Goal: Task Accomplishment & Management: Use online tool/utility

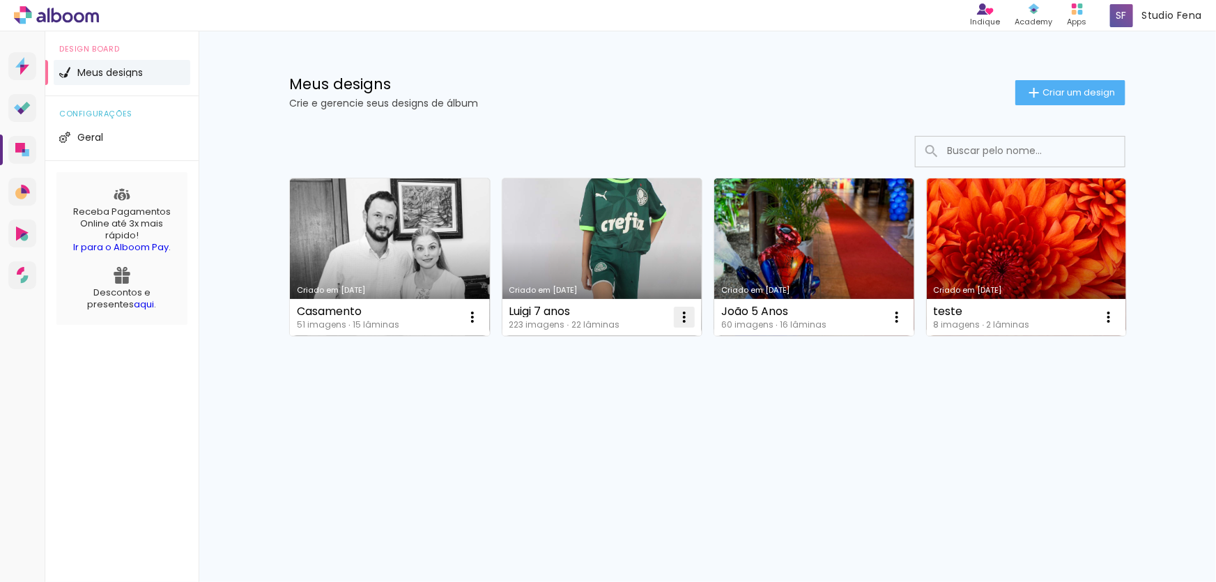
click at [481, 319] on iron-icon at bounding box center [472, 317] width 17 height 17
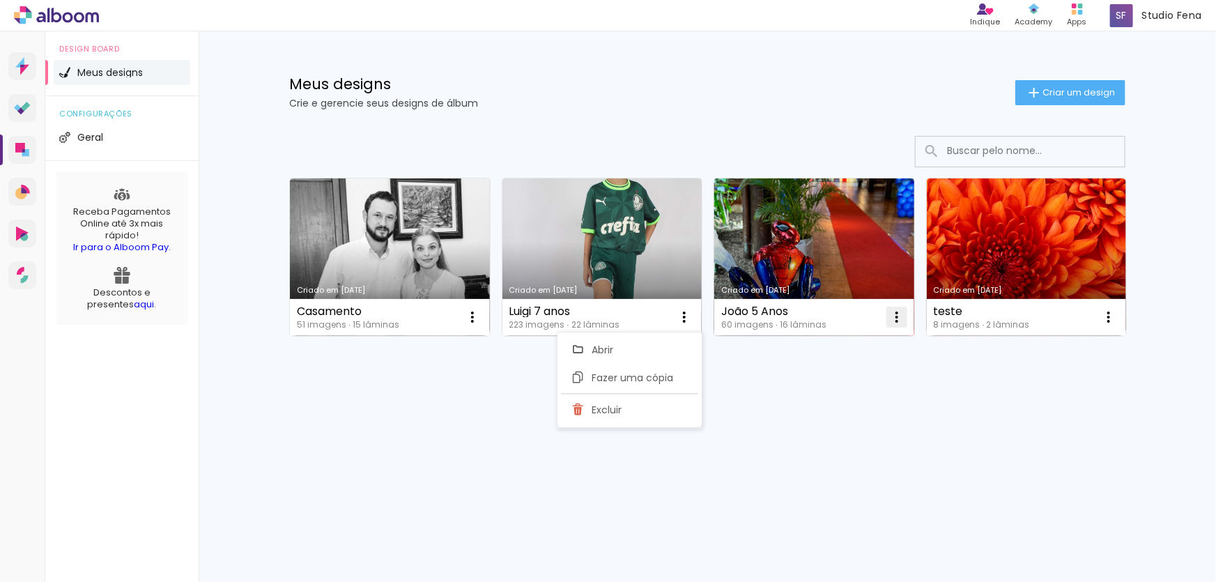
click at [481, 319] on iron-icon at bounding box center [472, 317] width 17 height 17
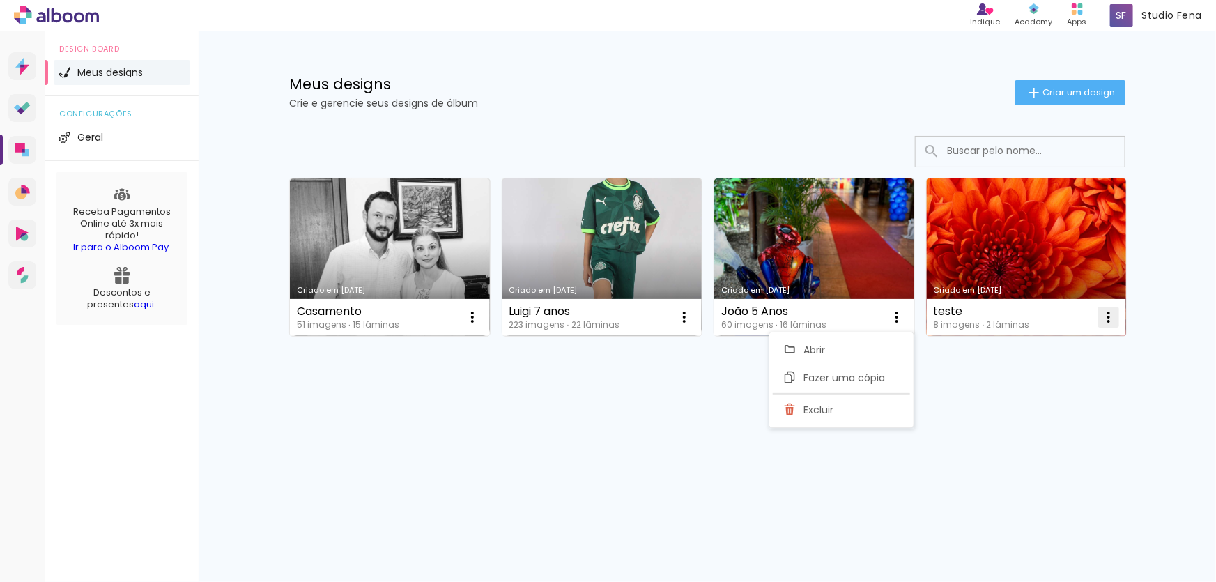
click at [481, 321] on iron-icon at bounding box center [472, 317] width 17 height 17
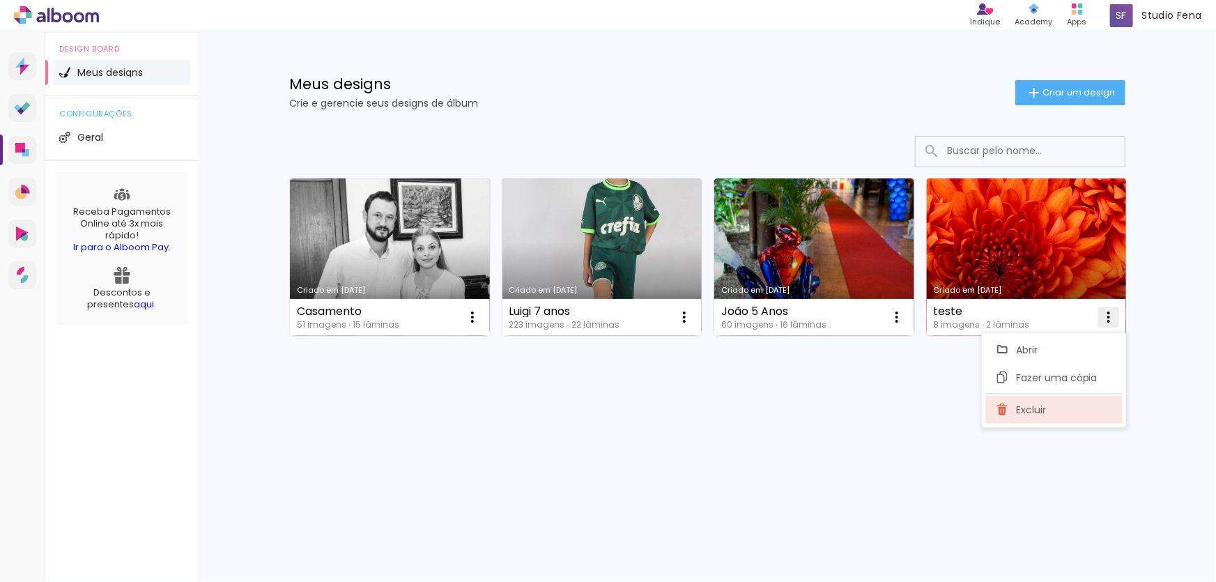
click at [1038, 408] on span "Excluir" at bounding box center [1031, 410] width 30 height 10
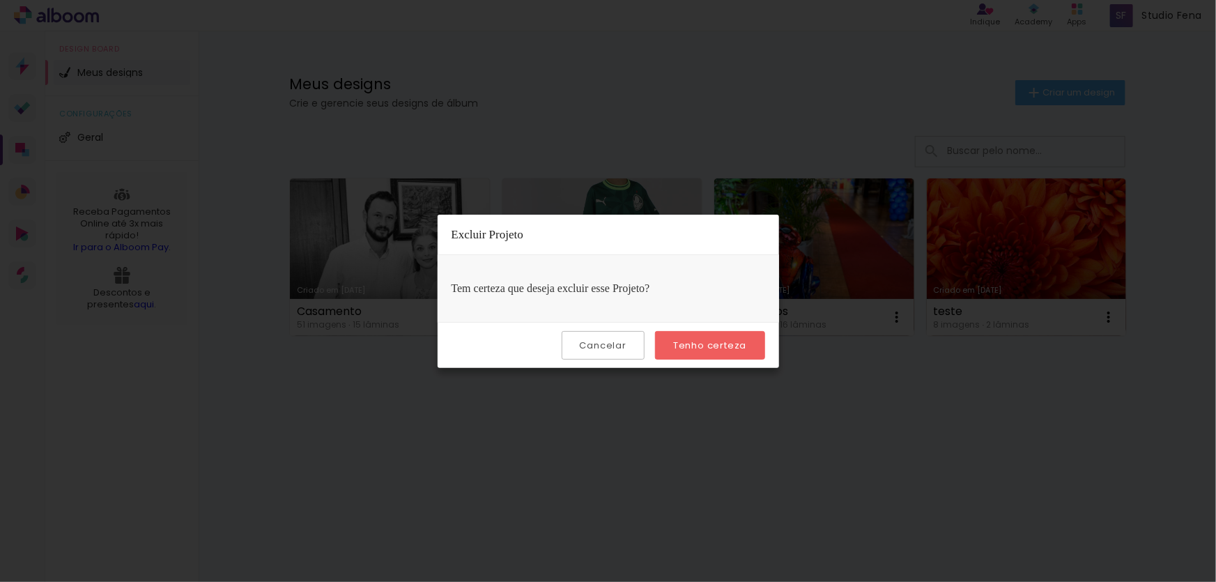
click at [714, 351] on paper-button "Tenho certeza" at bounding box center [709, 345] width 109 height 29
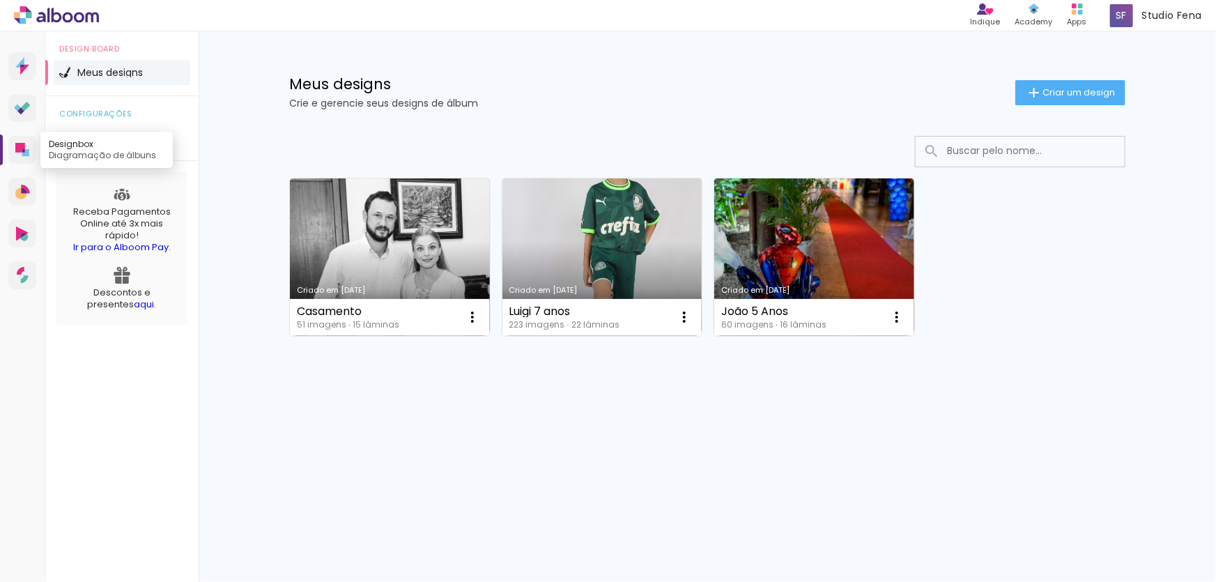
click at [12, 146] on link "Designbox Diagramação de álbuns" at bounding box center [22, 150] width 28 height 28
click at [1051, 90] on span "Criar um design" at bounding box center [1079, 92] width 72 height 9
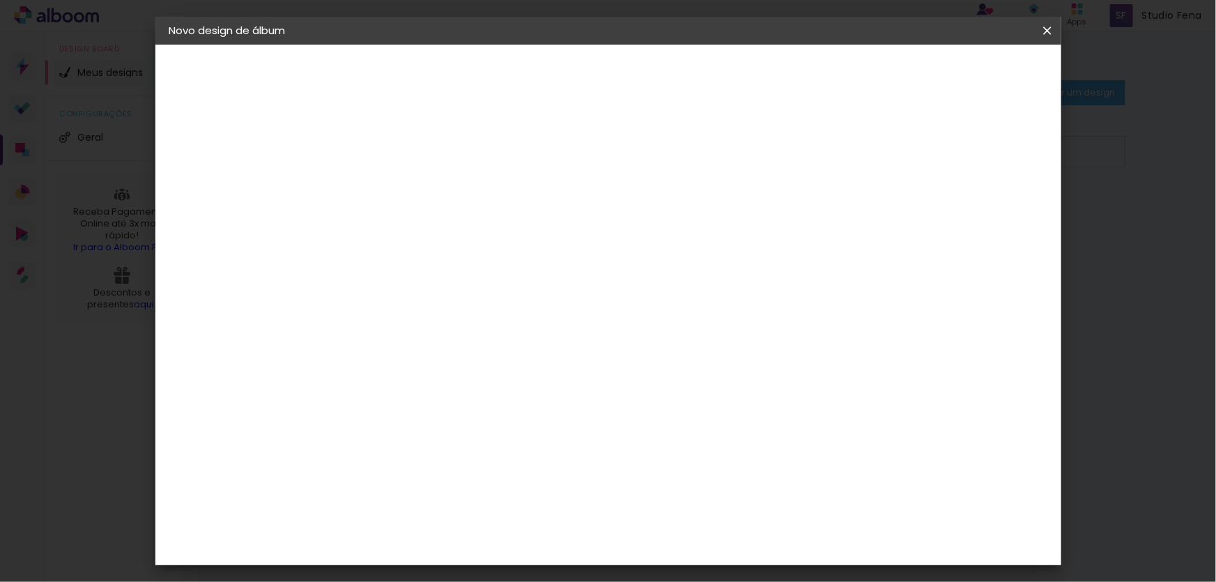
click at [397, 184] on input at bounding box center [397, 187] width 0 height 22
click at [397, 188] on input "15 anos Amaria Lara" at bounding box center [397, 187] width 0 height 22
type input "15 anos [PERSON_NAME]"
type paper-input "15 anos [PERSON_NAME]"
click at [0, 0] on slot "Avançar" at bounding box center [0, 0] width 0 height 0
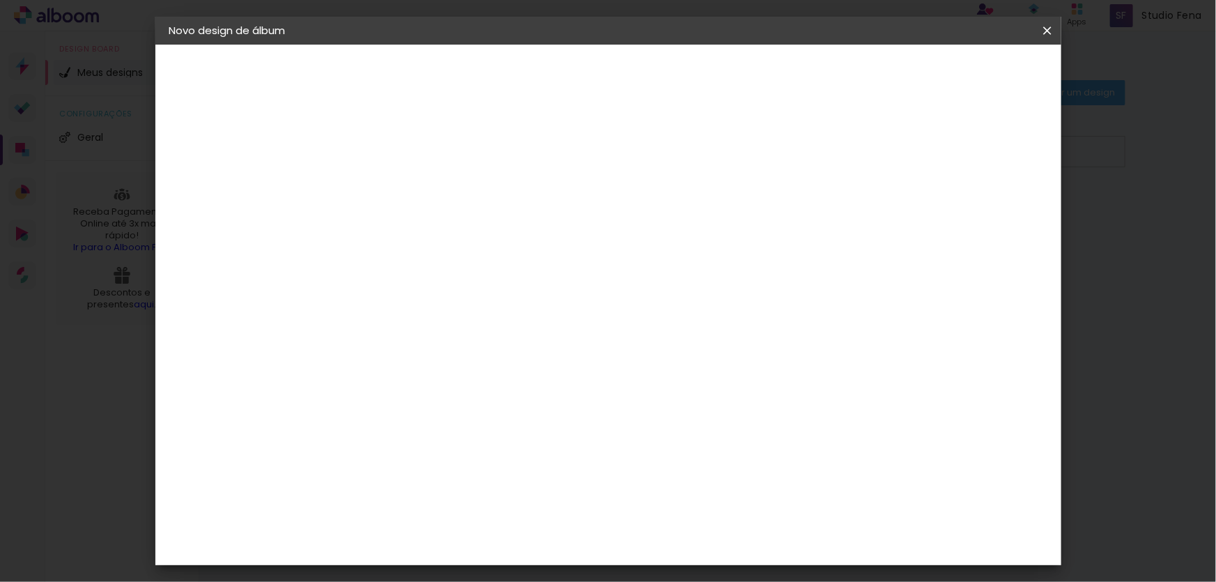
click at [446, 261] on input at bounding box center [432, 264] width 141 height 17
type input "pho"
type paper-input "pho"
click at [455, 480] on div "Photoalbum Universal" at bounding box center [421, 491] width 68 height 22
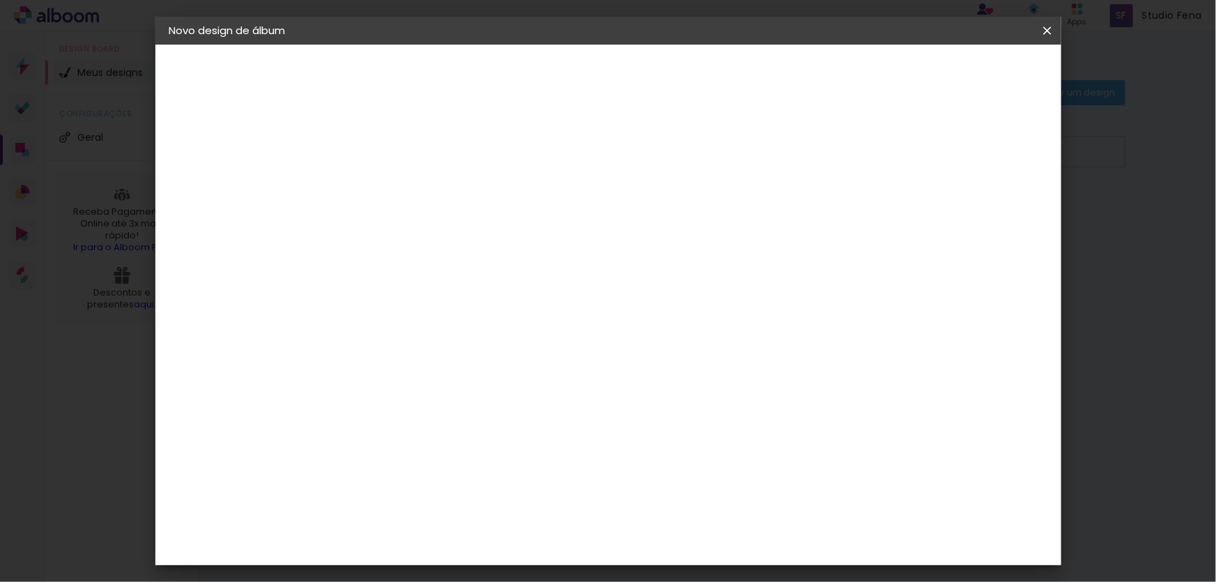
click at [0, 0] on slot "Avançar" at bounding box center [0, 0] width 0 height 0
click at [452, 235] on input "text" at bounding box center [424, 243] width 54 height 22
click at [0, 0] on slot "Padrão" at bounding box center [0, 0] width 0 height 0
type input "Padrão"
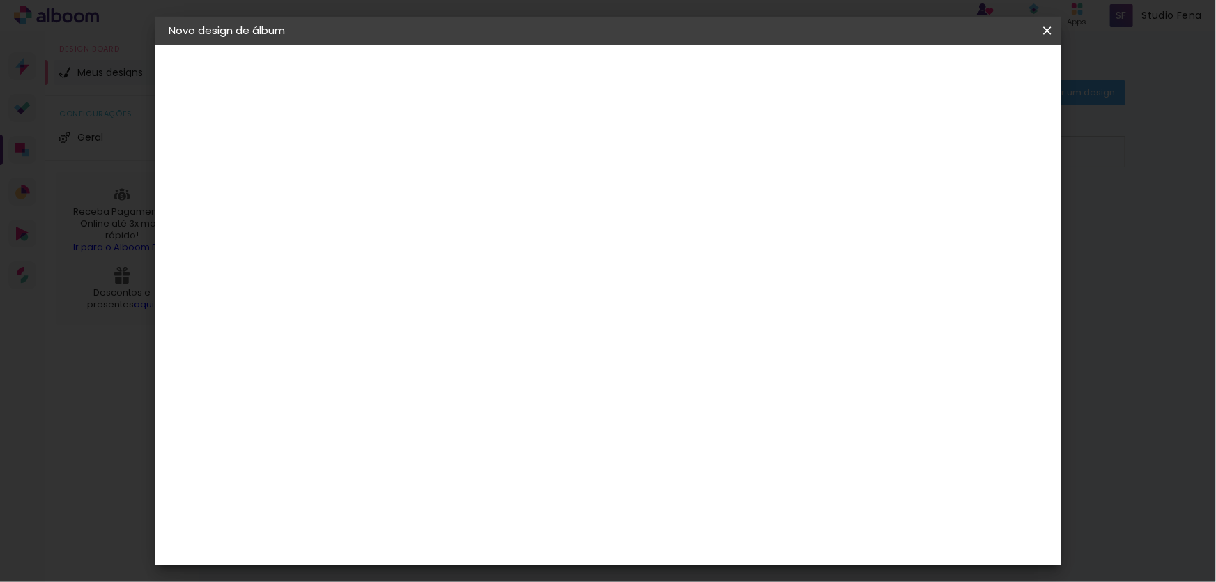
click at [0, 0] on slot "Avançar" at bounding box center [0, 0] width 0 height 0
click at [707, 153] on div at bounding box center [701, 150] width 13 height 13
type paper-checkbox "on"
click at [786, 76] on span "Iniciar design" at bounding box center [754, 74] width 63 height 10
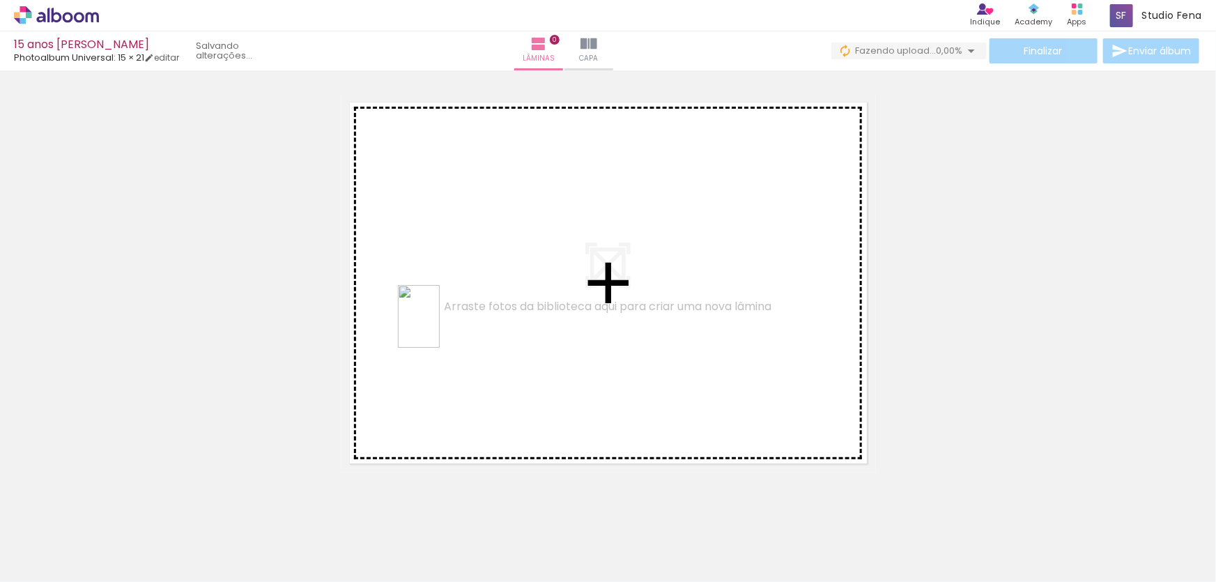
drag, startPoint x: 229, startPoint y: 552, endPoint x: 440, endPoint y: 327, distance: 308.7
click at [440, 327] on quentale-workspace at bounding box center [608, 291] width 1216 height 582
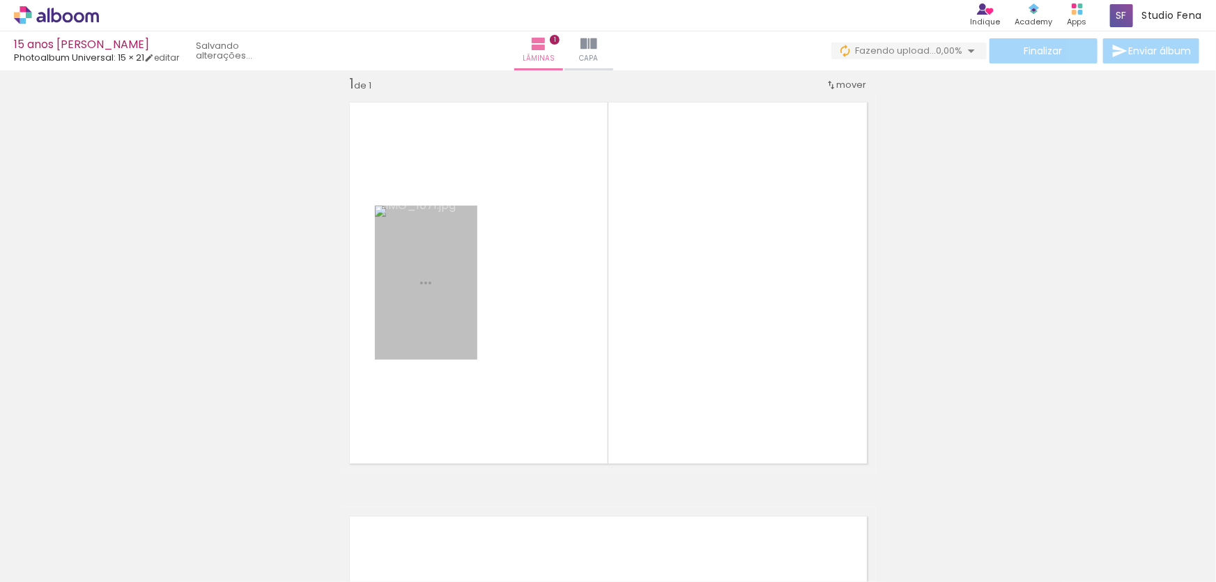
scroll to position [17, 0]
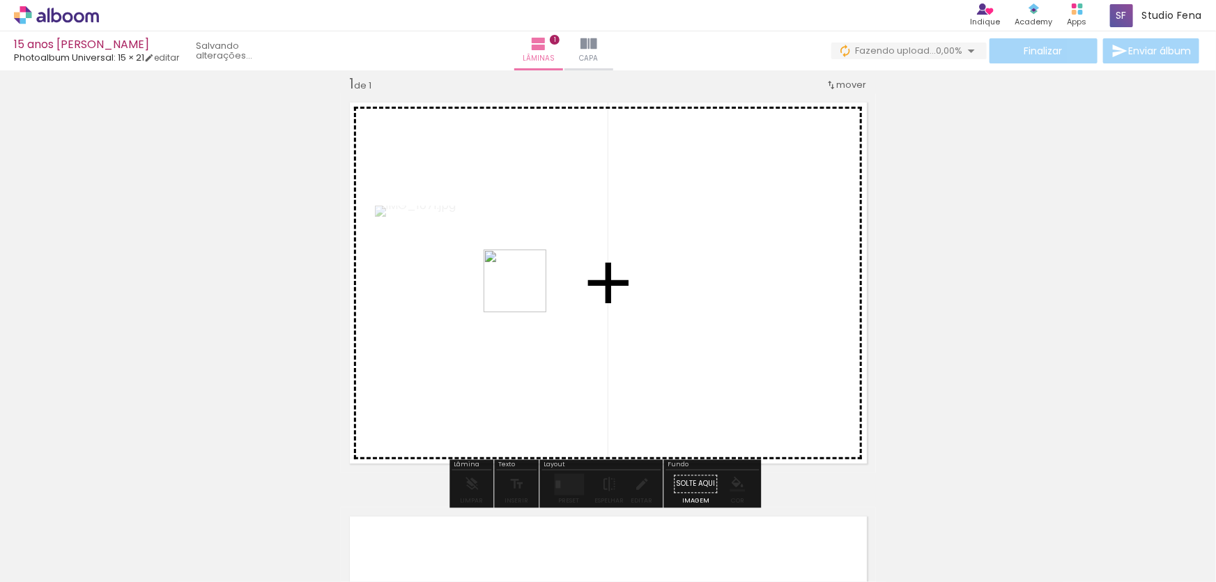
drag, startPoint x: 304, startPoint y: 531, endPoint x: 526, endPoint y: 291, distance: 327.5
click at [526, 291] on quentale-workspace at bounding box center [608, 291] width 1216 height 582
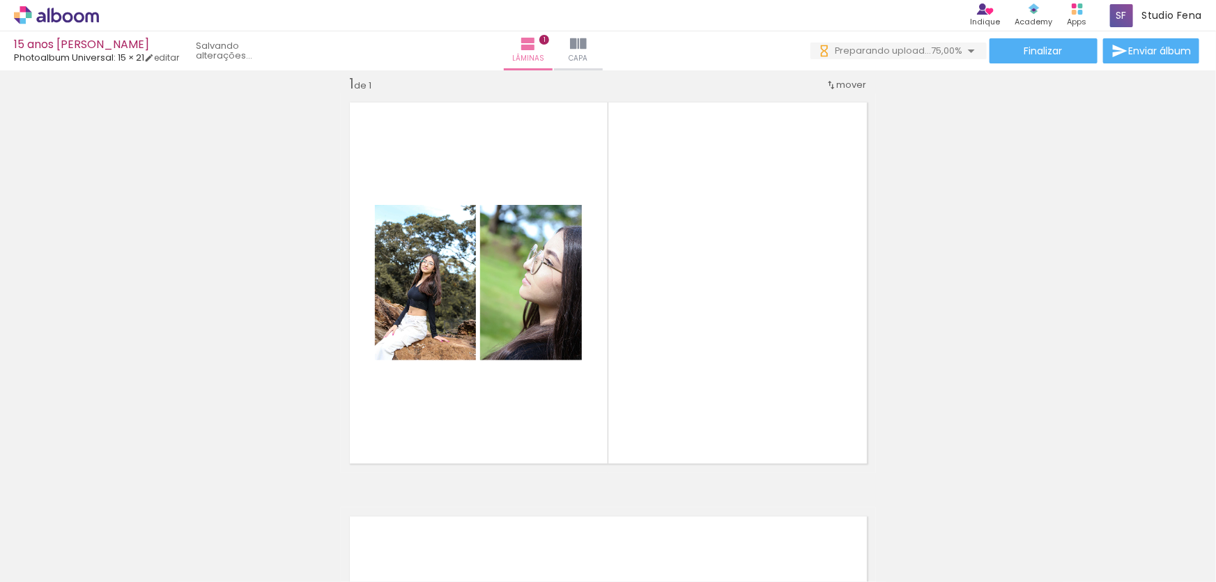
scroll to position [0, 0]
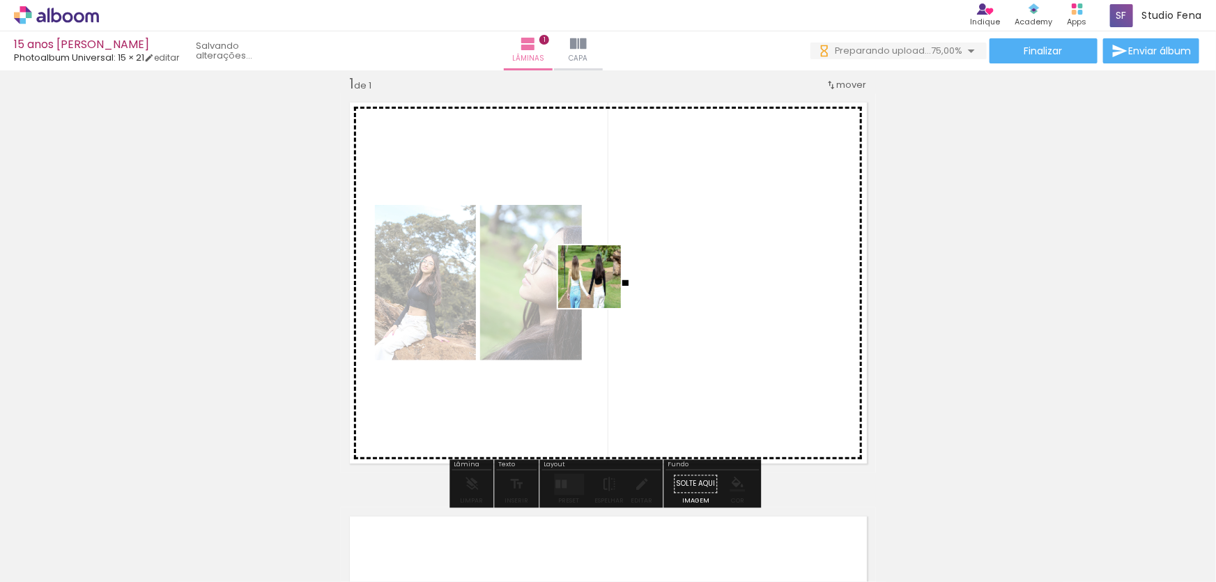
drag, startPoint x: 147, startPoint y: 541, endPoint x: 600, endPoint y: 287, distance: 519.2
click at [600, 287] on quentale-workspace at bounding box center [608, 291] width 1216 height 582
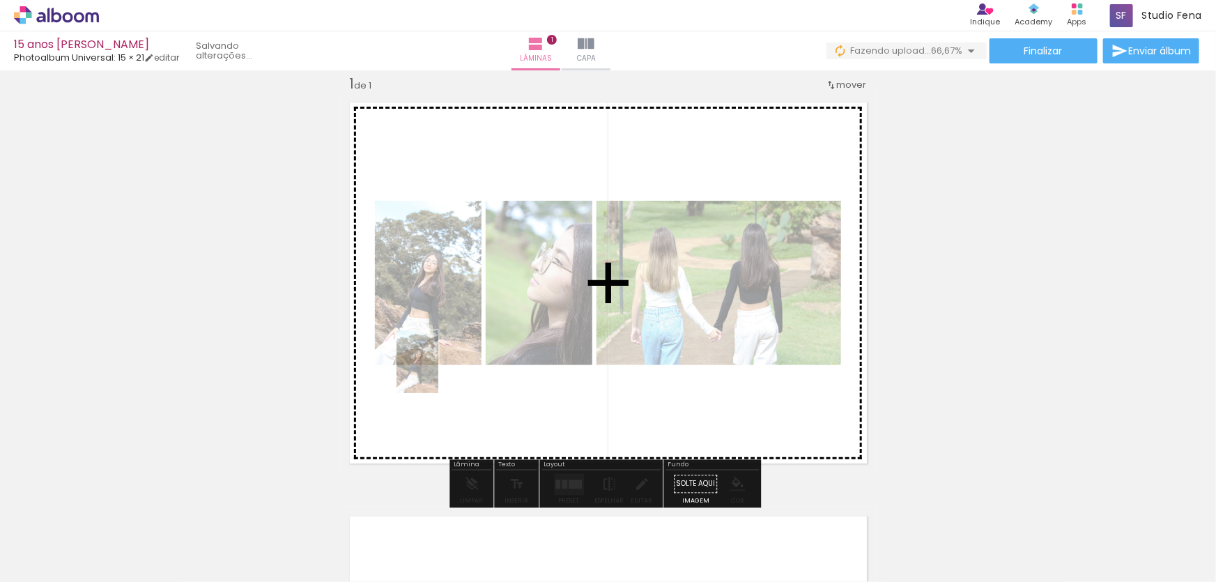
drag, startPoint x: 264, startPoint y: 507, endPoint x: 411, endPoint y: 453, distance: 156.5
click at [438, 387] on quentale-workspace at bounding box center [608, 291] width 1216 height 582
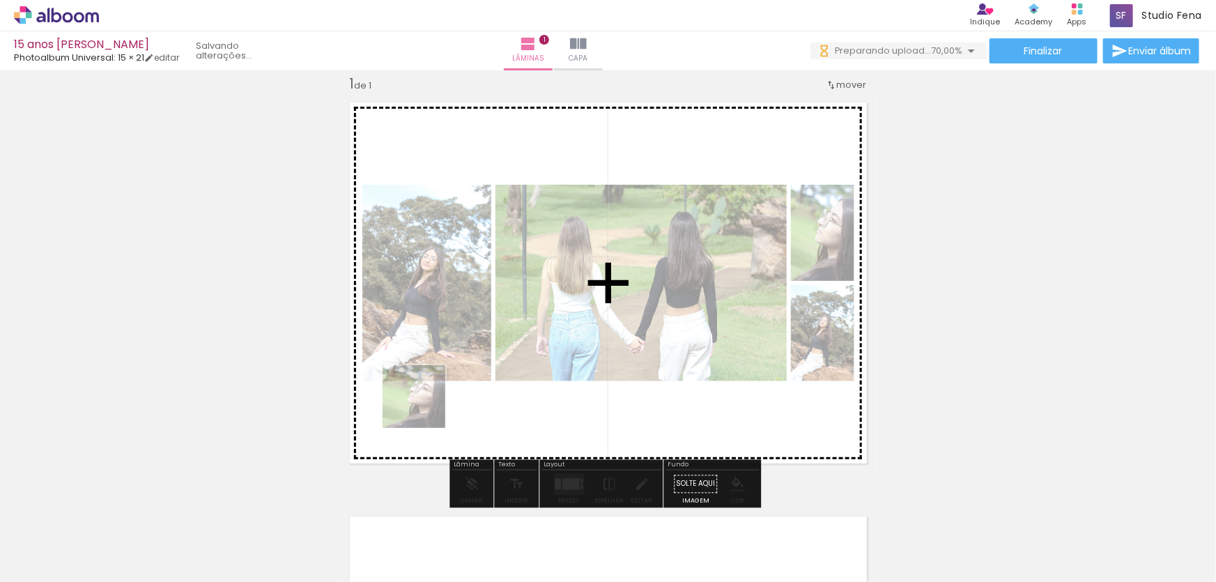
drag, startPoint x: 306, startPoint y: 536, endPoint x: 449, endPoint y: 422, distance: 183.0
click at [425, 406] on quentale-workspace at bounding box center [608, 291] width 1216 height 582
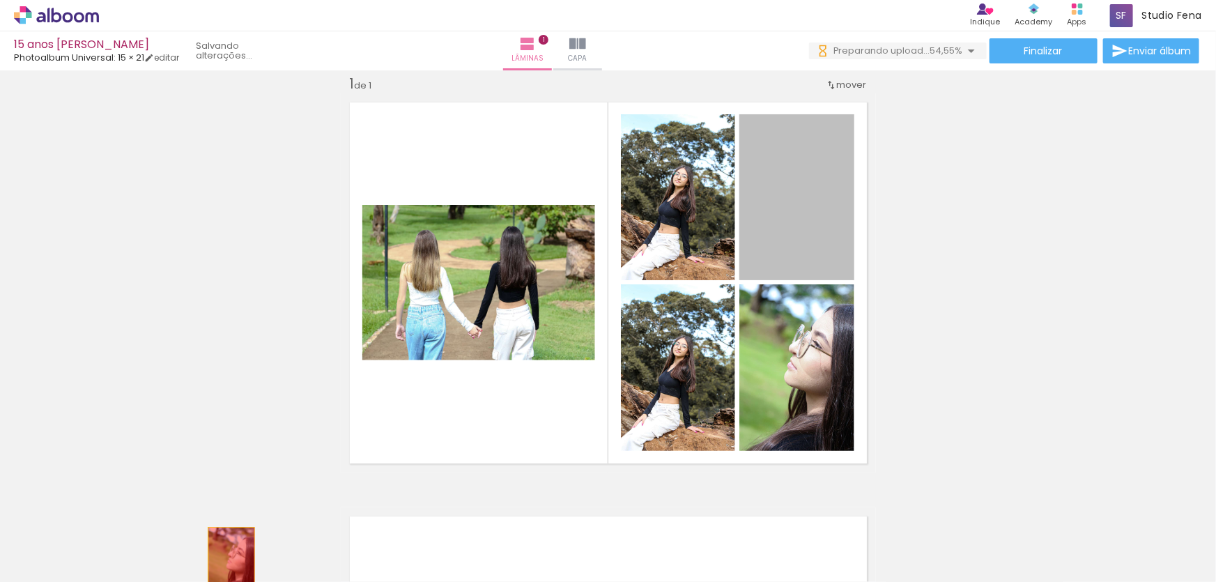
drag, startPoint x: 783, startPoint y: 192, endPoint x: 530, endPoint y: 472, distance: 377.5
click at [229, 562] on quentale-workspace at bounding box center [608, 291] width 1216 height 582
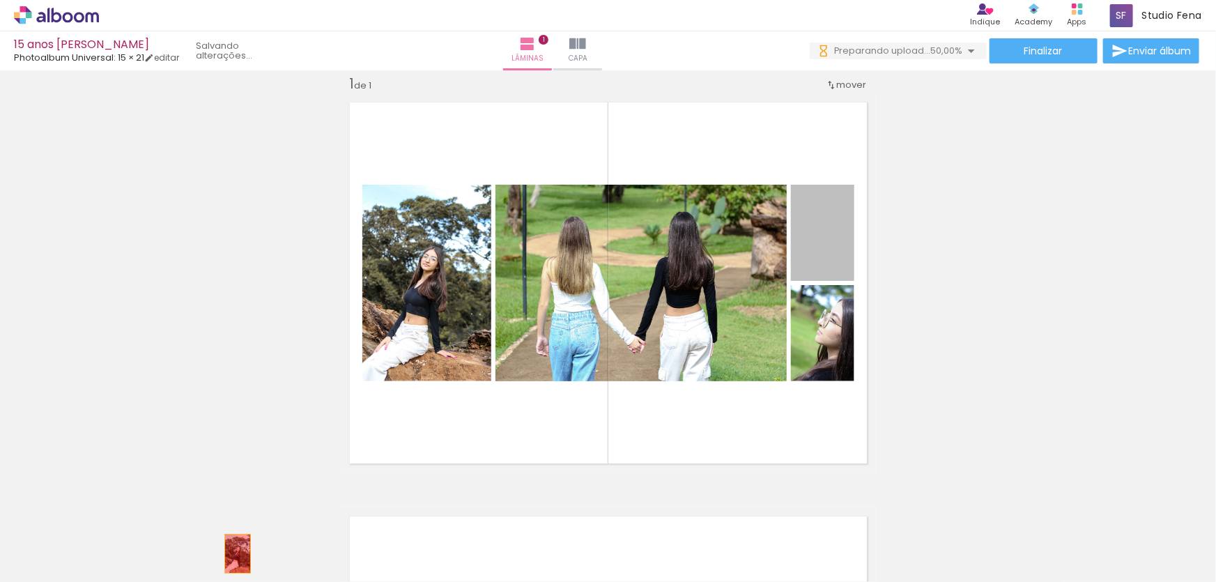
drag, startPoint x: 824, startPoint y: 250, endPoint x: 233, endPoint y: 553, distance: 664.2
click at [233, 553] on quentale-workspace at bounding box center [608, 291] width 1216 height 582
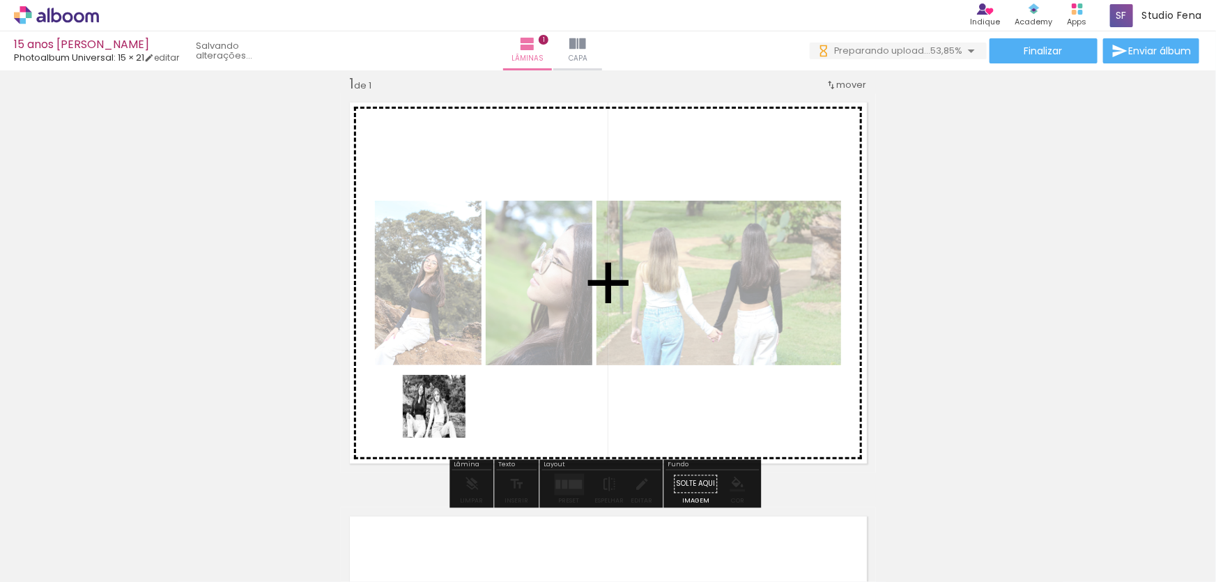
drag, startPoint x: 386, startPoint y: 547, endPoint x: 451, endPoint y: 402, distance: 158.8
click at [451, 402] on quentale-workspace at bounding box center [608, 291] width 1216 height 582
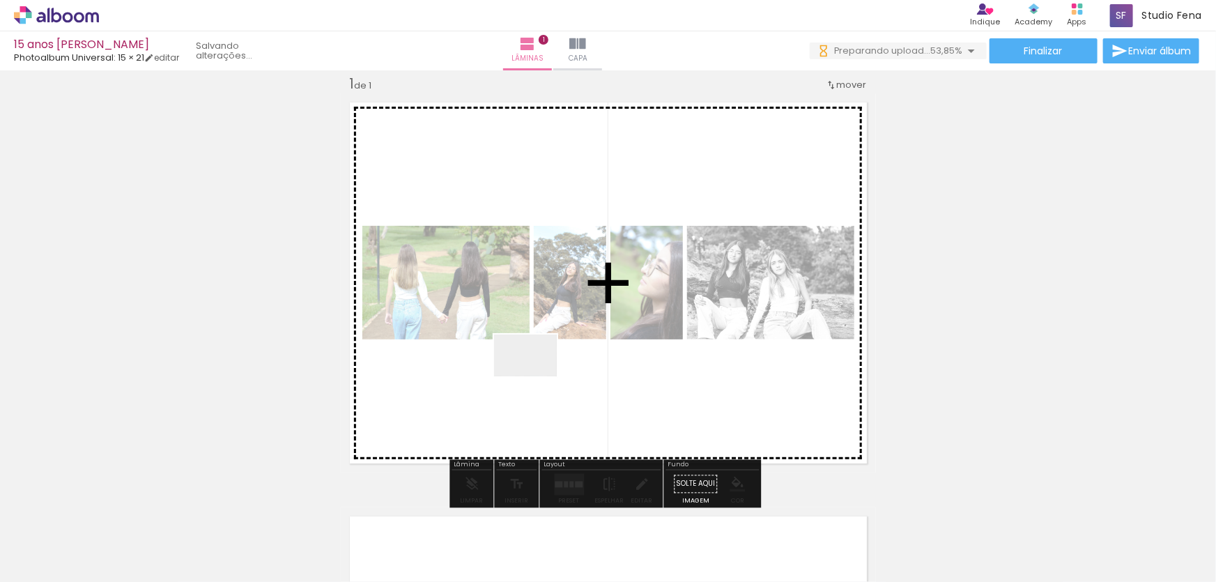
drag, startPoint x: 467, startPoint y: 534, endPoint x: 537, endPoint y: 380, distance: 169.1
click at [537, 376] on quentale-workspace at bounding box center [608, 291] width 1216 height 582
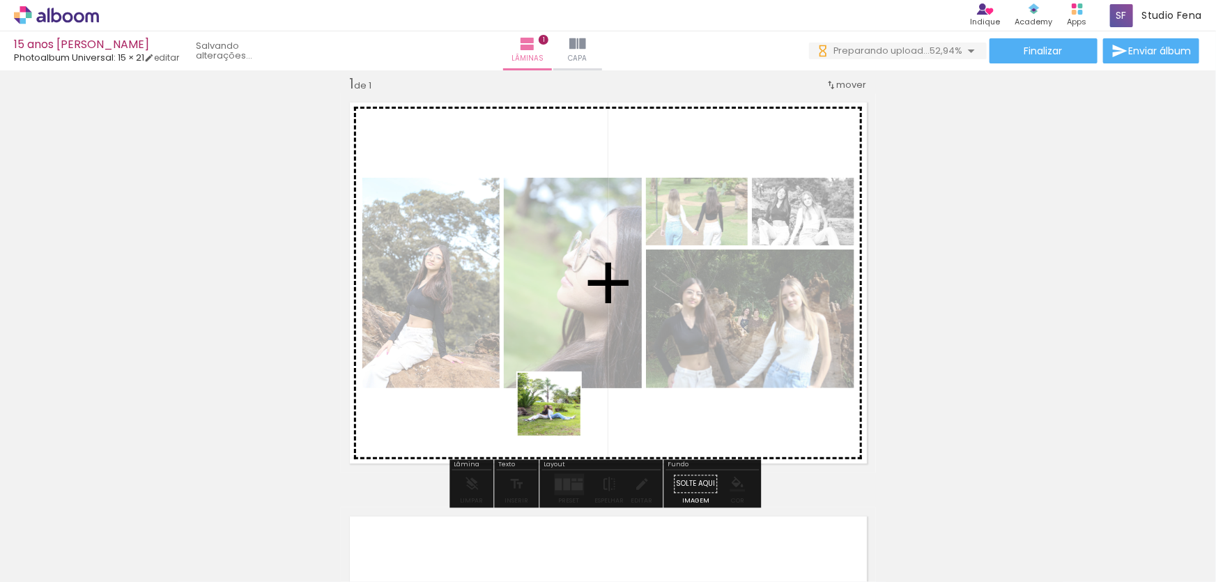
drag, startPoint x: 621, startPoint y: 552, endPoint x: 560, endPoint y: 415, distance: 150.4
click at [560, 415] on quentale-workspace at bounding box center [608, 291] width 1216 height 582
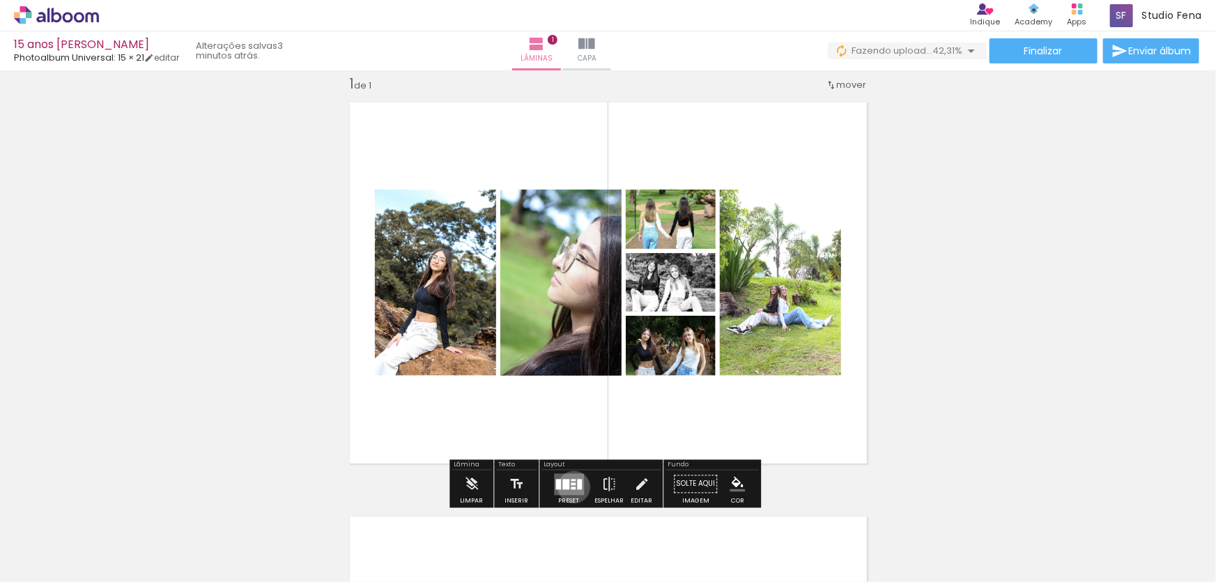
click at [571, 486] on div at bounding box center [573, 487] width 5 height 3
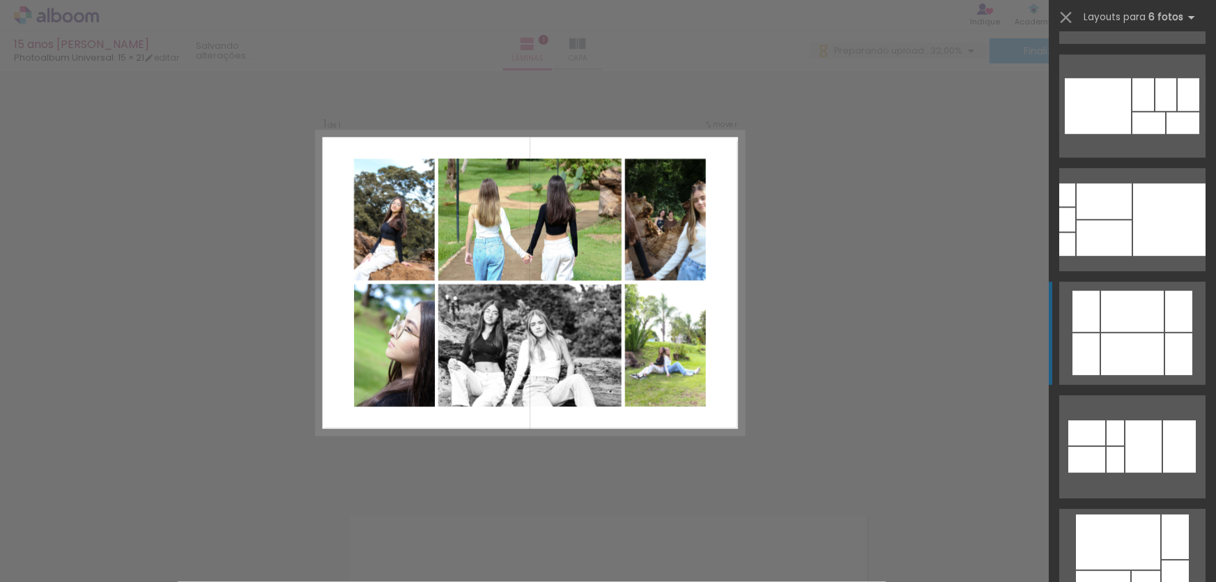
click at [1123, 343] on div at bounding box center [1132, 354] width 63 height 42
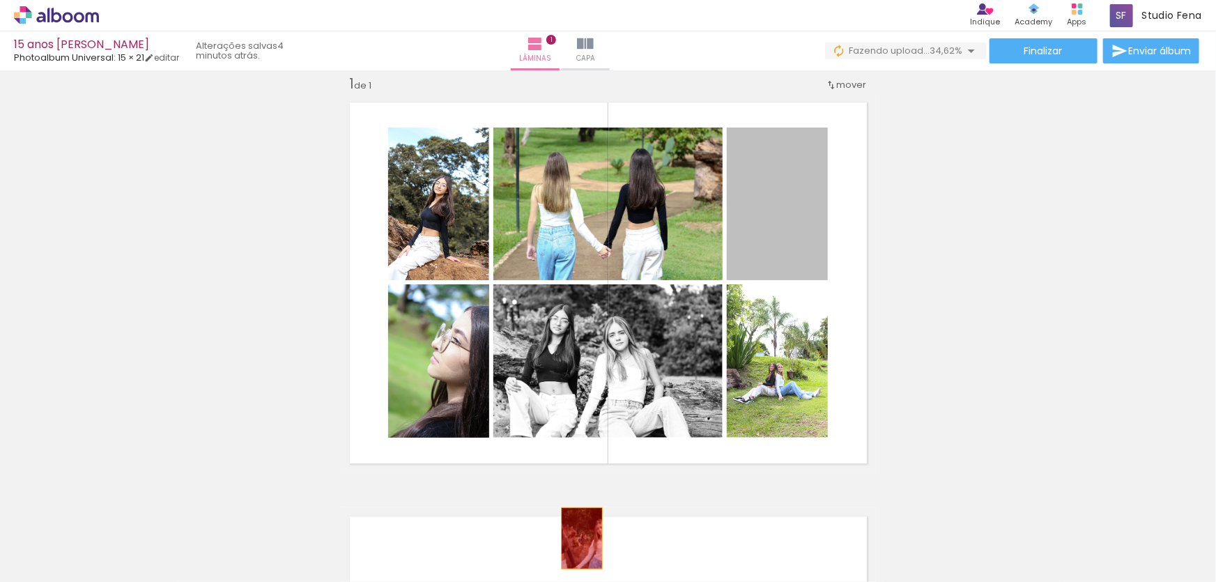
drag, startPoint x: 800, startPoint y: 223, endPoint x: 558, endPoint y: 539, distance: 398.1
click at [558, 539] on quentale-workspace at bounding box center [608, 291] width 1216 height 582
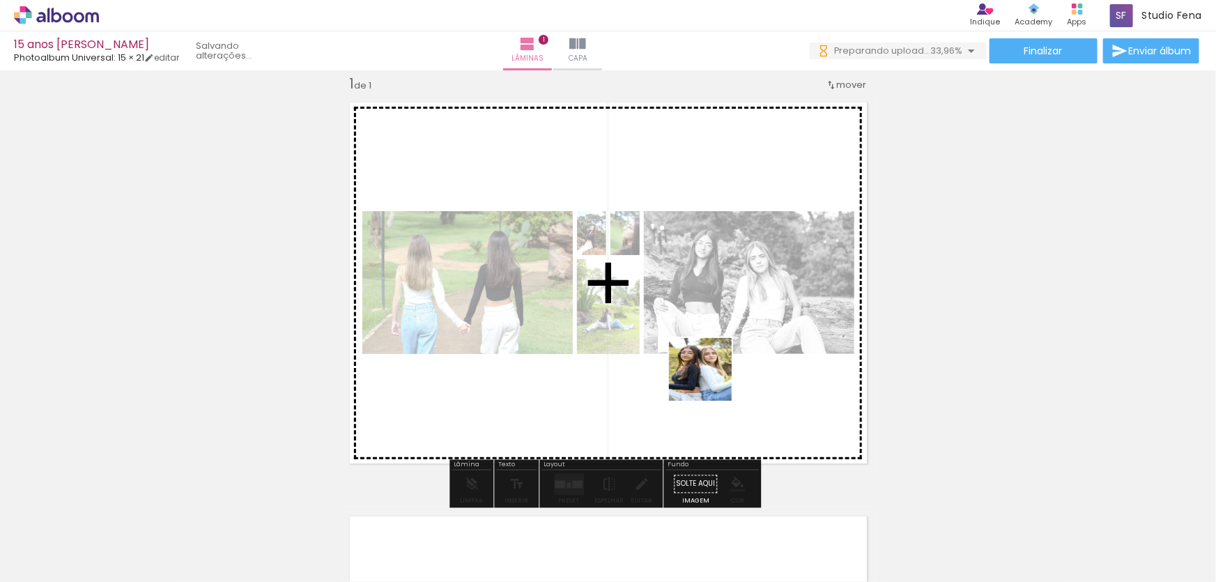
drag, startPoint x: 693, startPoint y: 555, endPoint x: 831, endPoint y: 434, distance: 183.2
click at [712, 378] on quentale-workspace at bounding box center [608, 291] width 1216 height 582
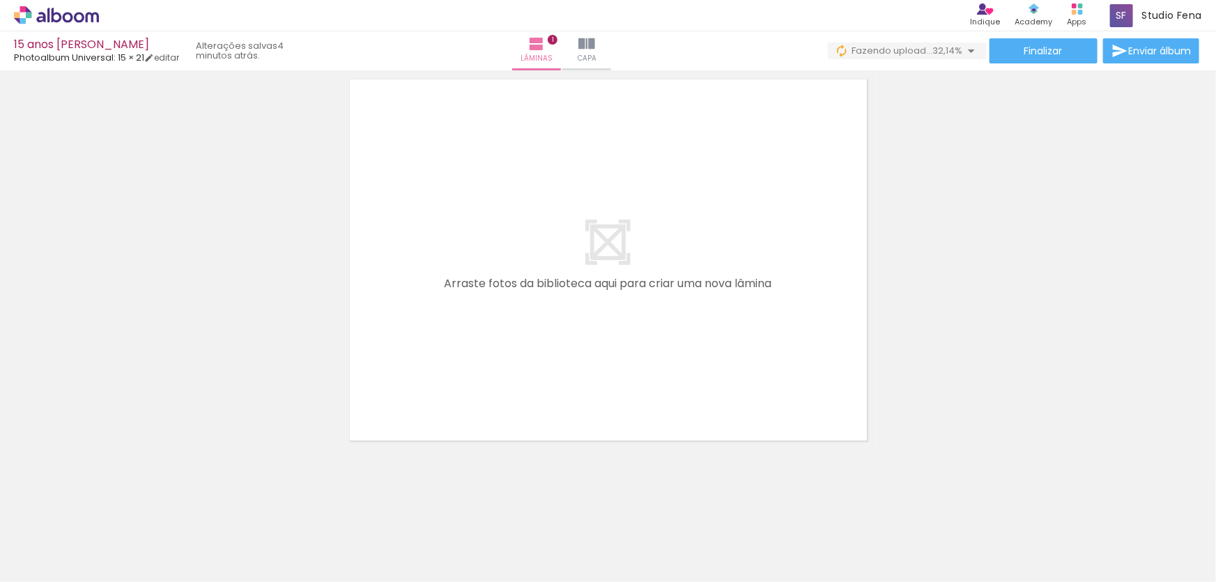
scroll to position [457, 0]
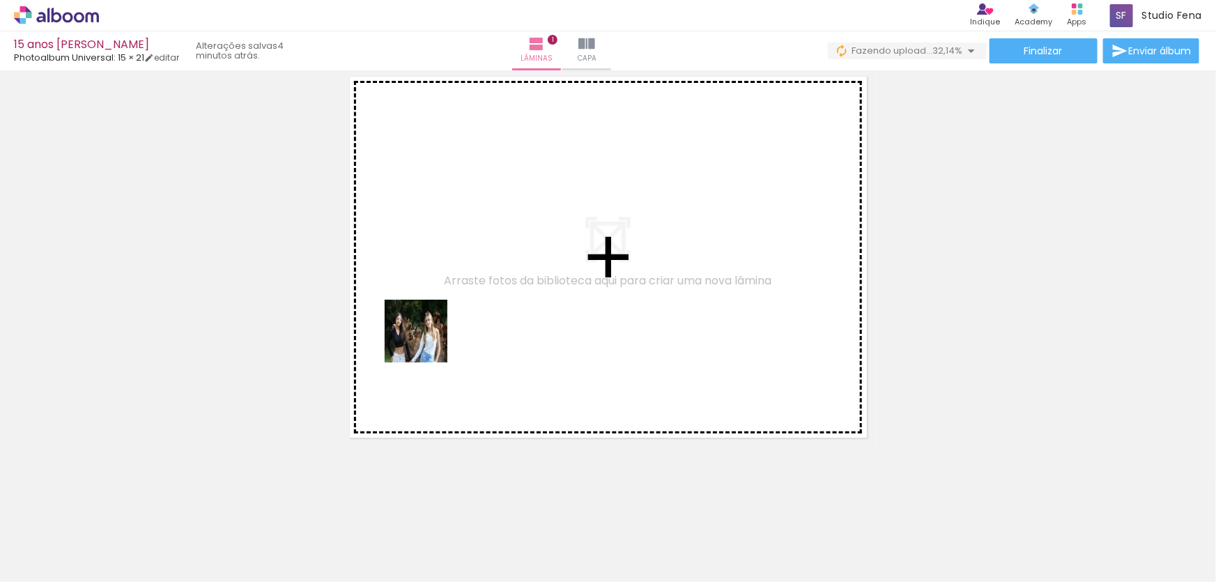
drag, startPoint x: 454, startPoint y: 544, endPoint x: 408, endPoint y: 351, distance: 197.6
click at [425, 283] on quentale-workspace at bounding box center [608, 291] width 1216 height 582
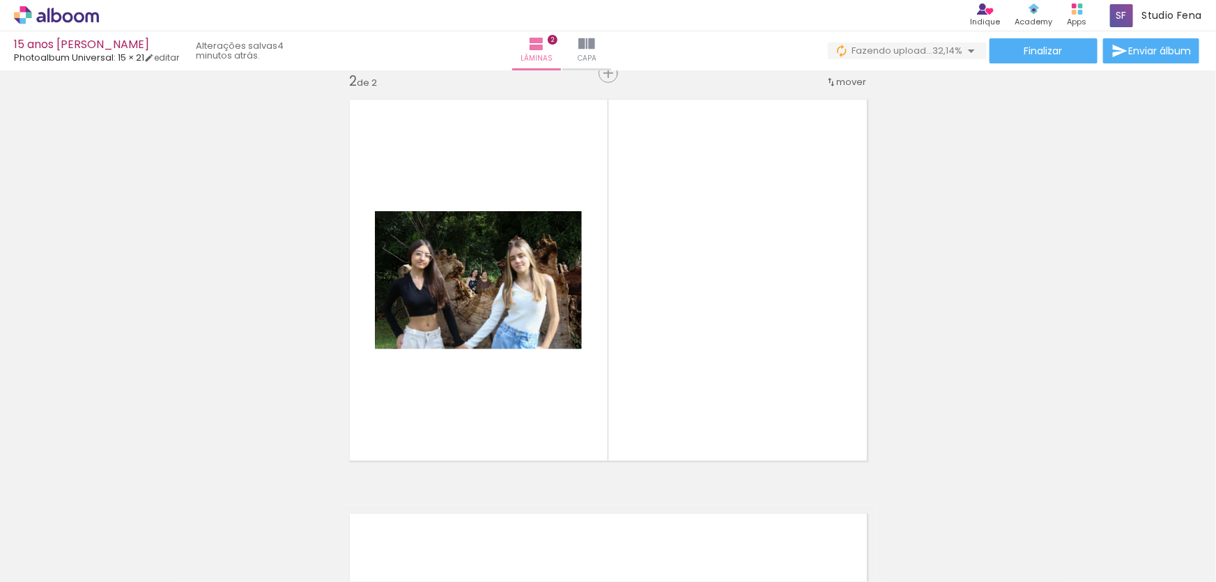
scroll to position [431, 0]
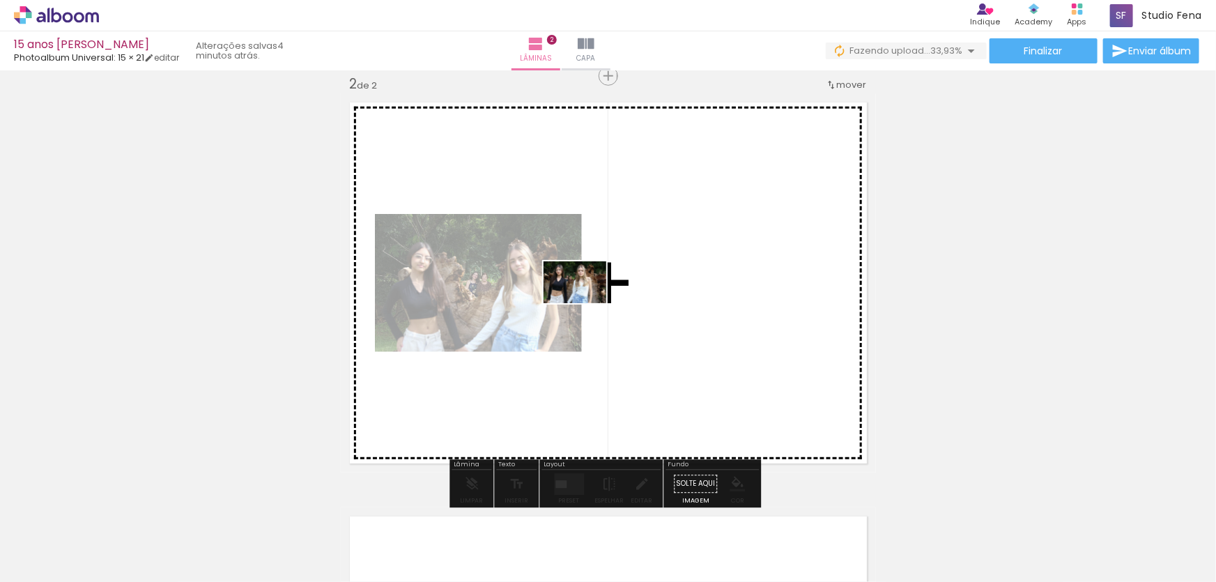
drag, startPoint x: 531, startPoint y: 498, endPoint x: 585, endPoint y: 303, distance: 202.6
click at [585, 303] on quentale-workspace at bounding box center [608, 291] width 1216 height 582
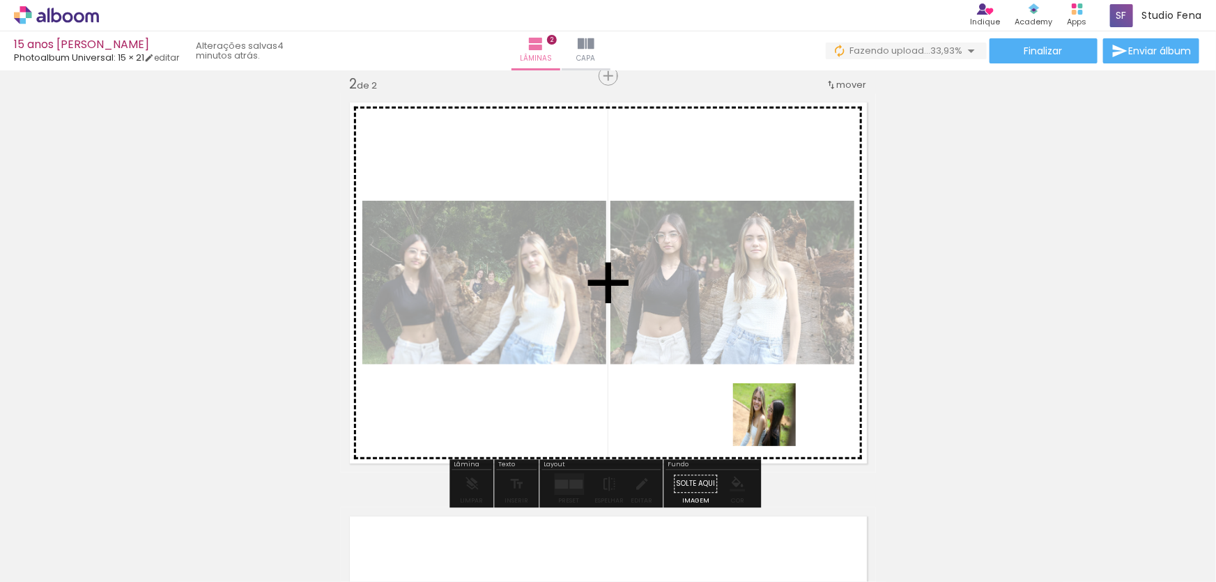
drag, startPoint x: 777, startPoint y: 549, endPoint x: 775, endPoint y: 425, distance: 124.1
click at [775, 425] on quentale-workspace at bounding box center [608, 291] width 1216 height 582
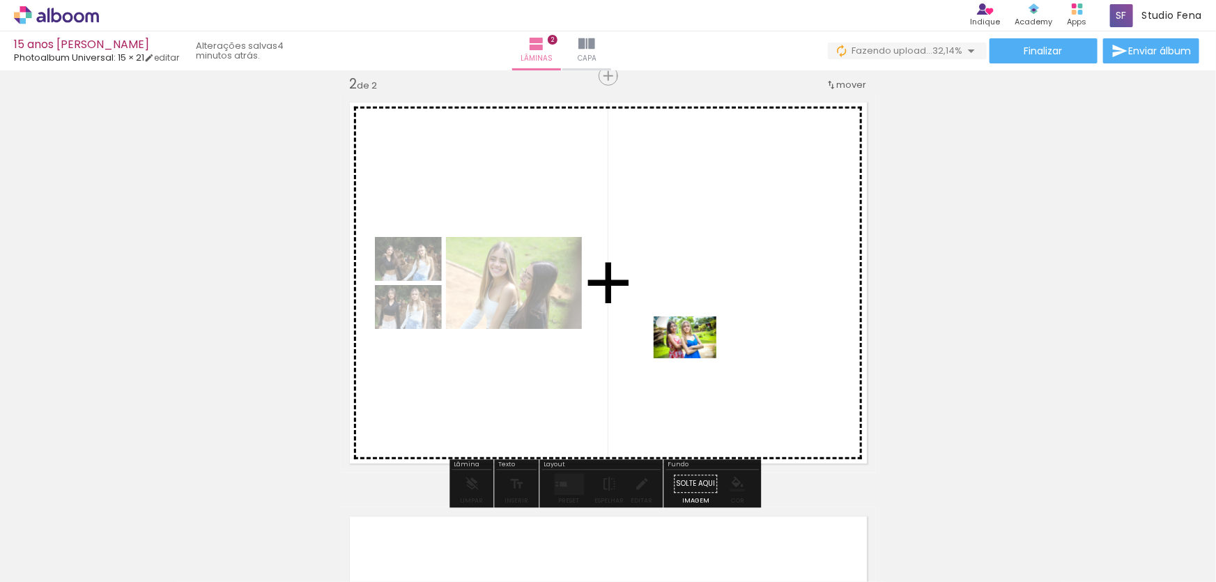
drag, startPoint x: 1161, startPoint y: 544, endPoint x: 696, endPoint y: 358, distance: 501.1
click at [696, 358] on quentale-workspace at bounding box center [608, 291] width 1216 height 582
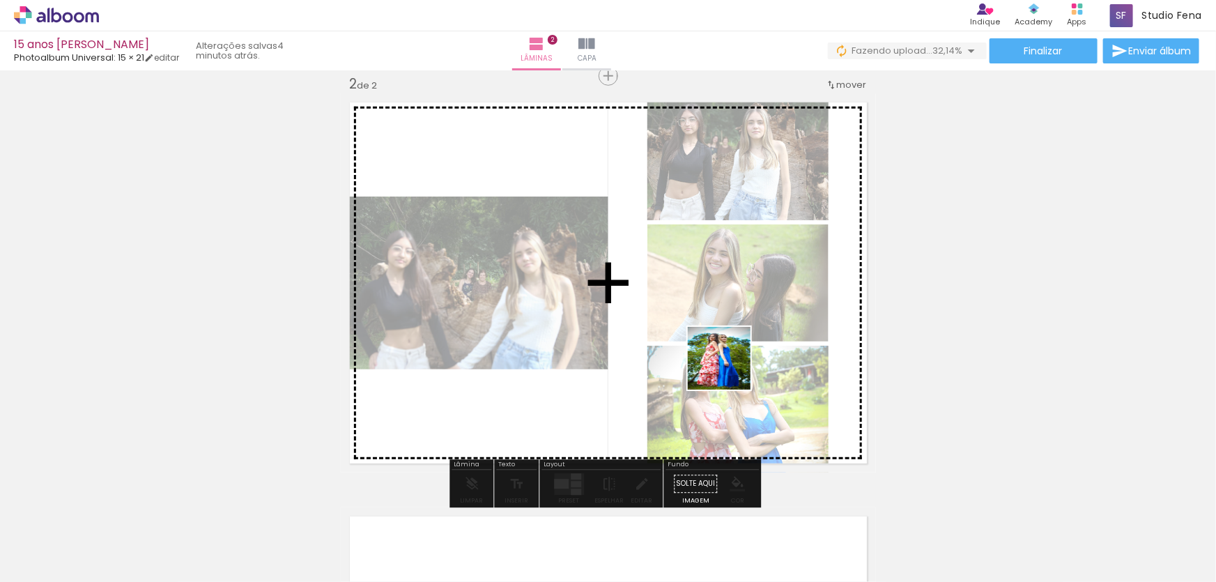
drag, startPoint x: 993, startPoint y: 538, endPoint x: 647, endPoint y: 340, distance: 398.3
click at [647, 340] on quentale-workspace at bounding box center [608, 291] width 1216 height 582
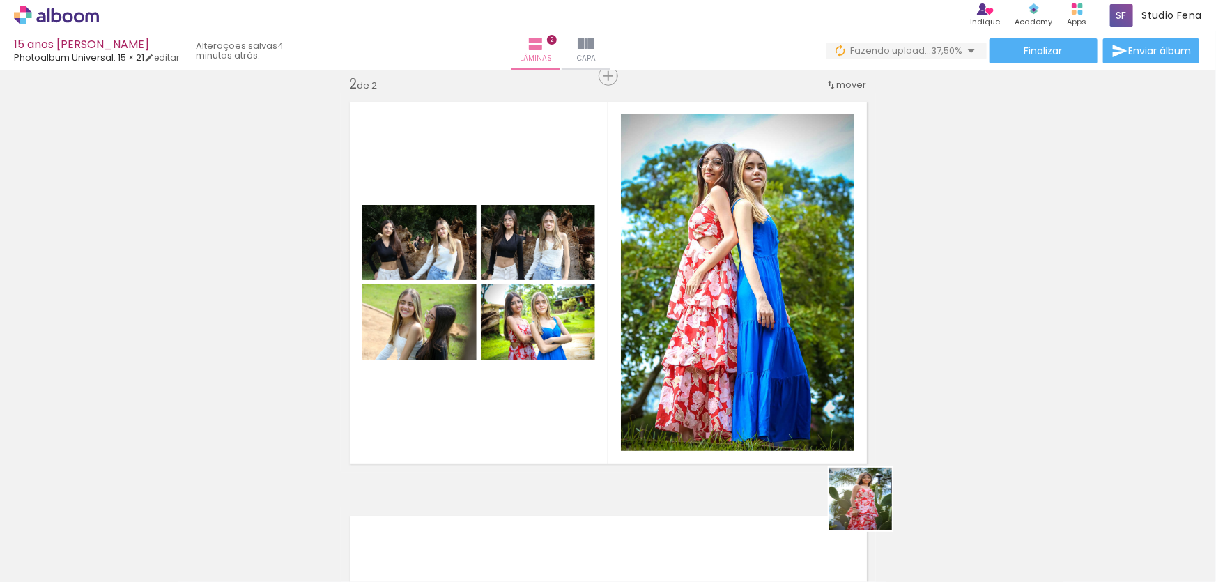
drag, startPoint x: 928, startPoint y: 545, endPoint x: 663, endPoint y: 420, distance: 293.4
click at [537, 321] on quentale-workspace at bounding box center [608, 291] width 1216 height 582
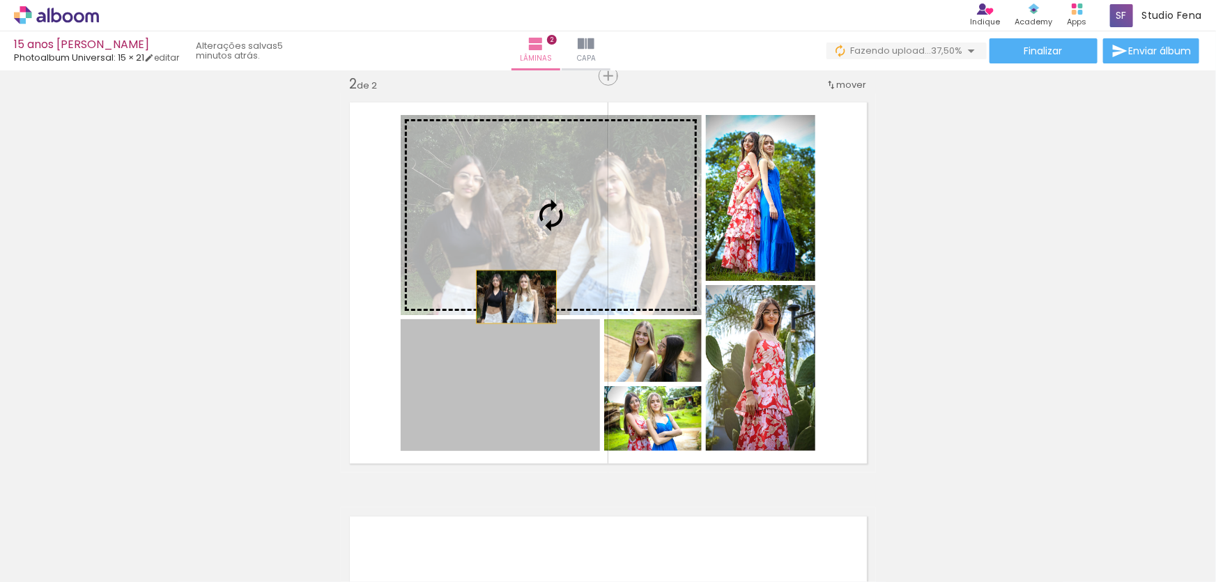
drag, startPoint x: 507, startPoint y: 385, endPoint x: 512, endPoint y: 297, distance: 88.6
click at [0, 0] on slot at bounding box center [0, 0] width 0 height 0
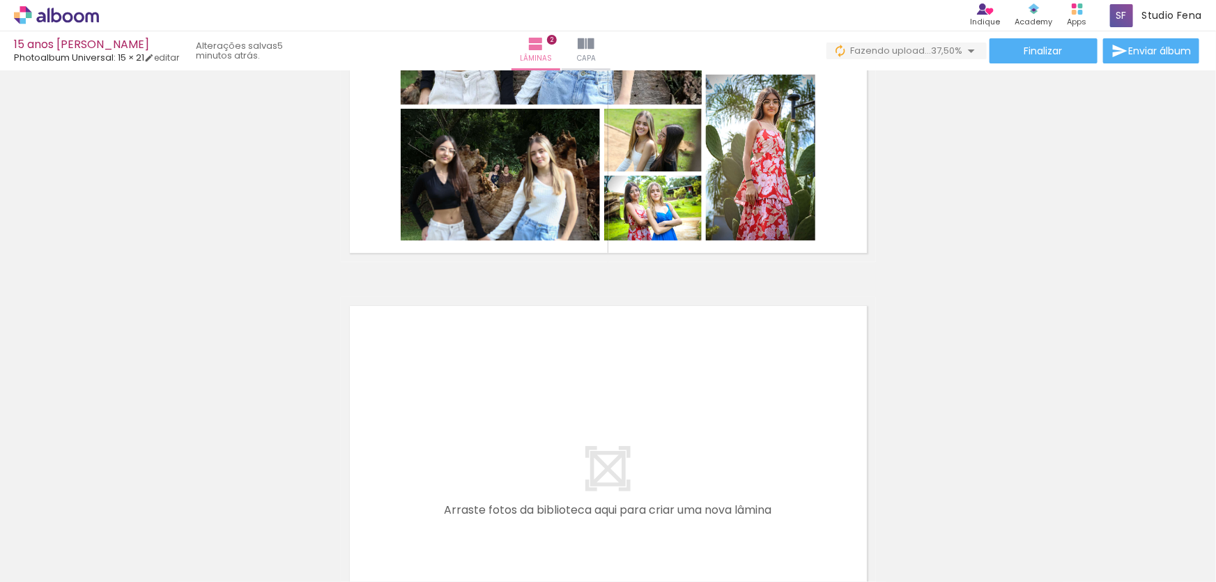
scroll to position [871, 0]
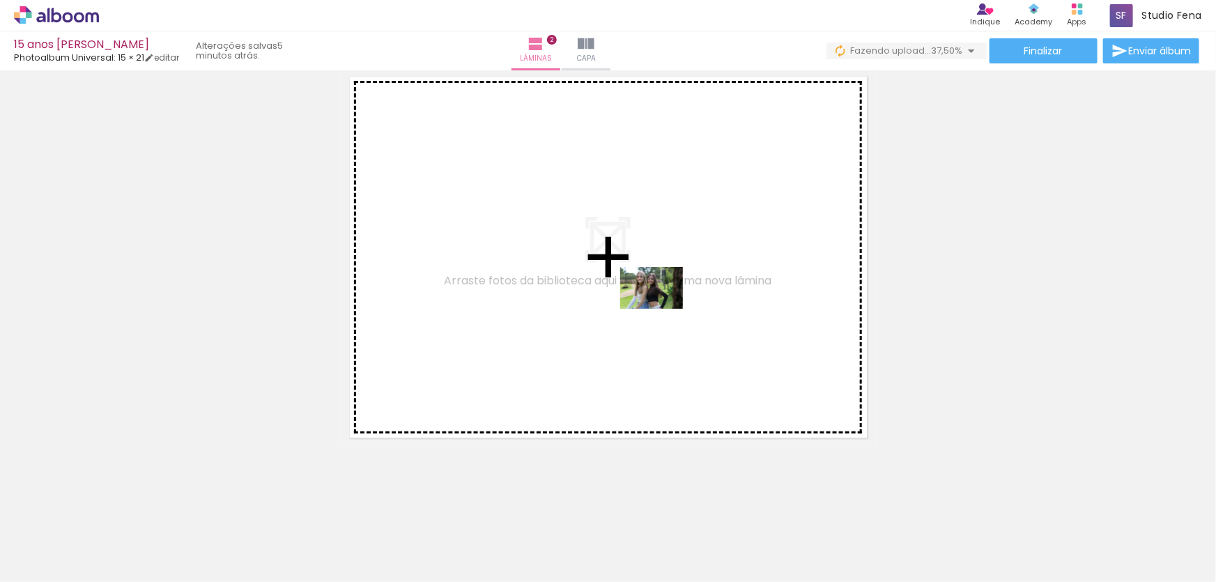
drag, startPoint x: 854, startPoint y: 541, endPoint x: 662, endPoint y: 309, distance: 301.4
click at [662, 309] on quentale-workspace at bounding box center [608, 291] width 1216 height 582
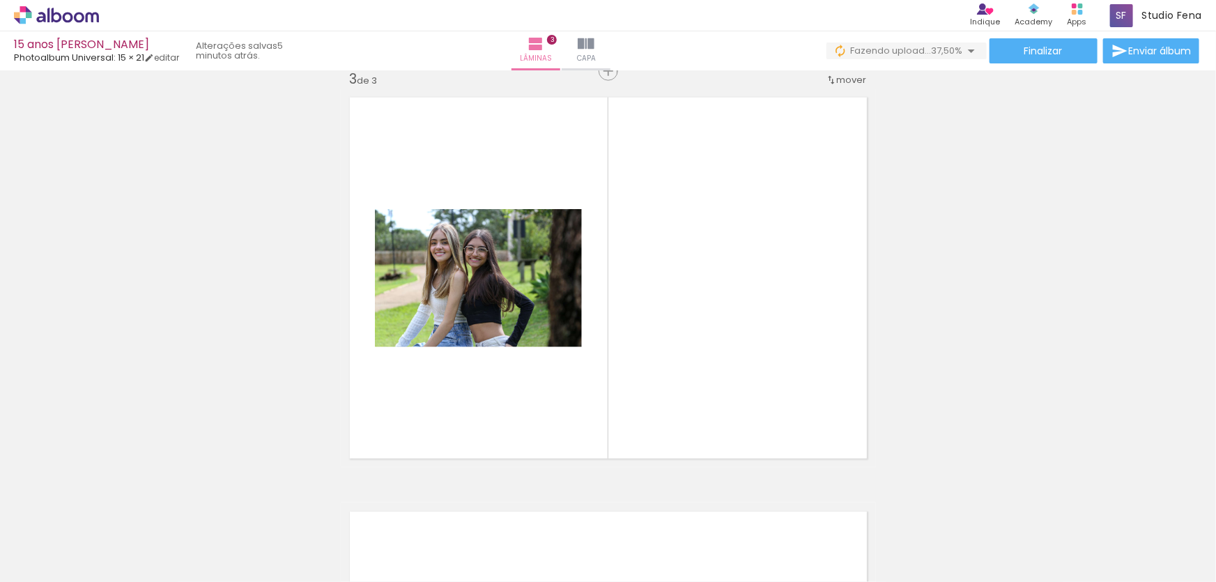
scroll to position [845, 0]
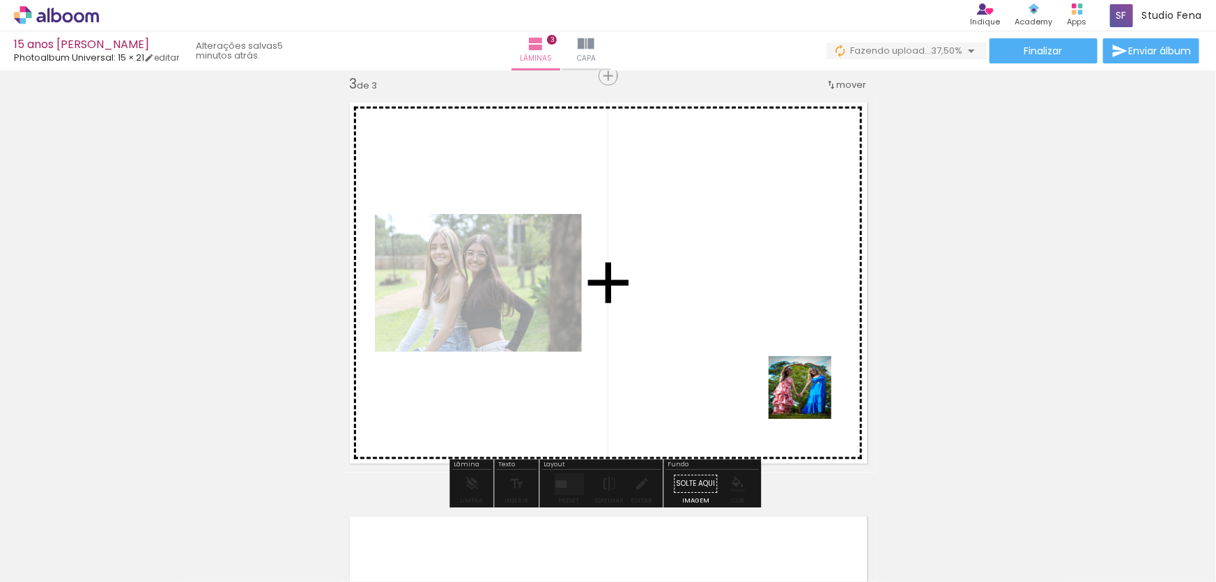
drag, startPoint x: 1080, startPoint y: 532, endPoint x: 779, endPoint y: 376, distance: 338.5
click at [779, 376] on quentale-workspace at bounding box center [608, 291] width 1216 height 582
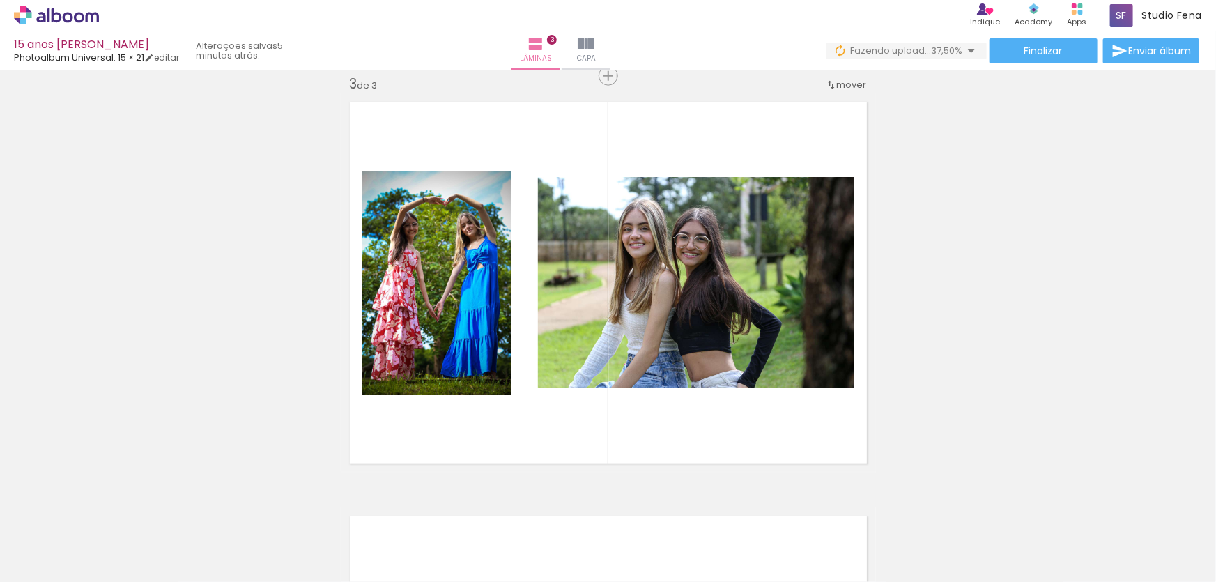
scroll to position [0, 738]
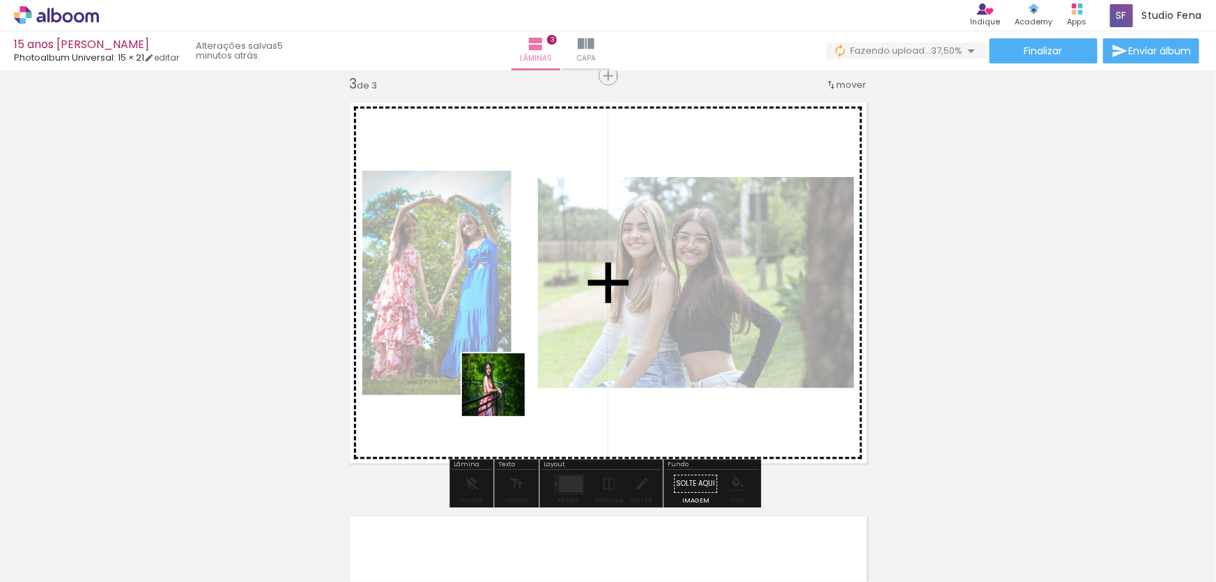
drag, startPoint x: 516, startPoint y: 553, endPoint x: 505, endPoint y: 383, distance: 169.7
click at [505, 383] on quentale-workspace at bounding box center [608, 291] width 1216 height 582
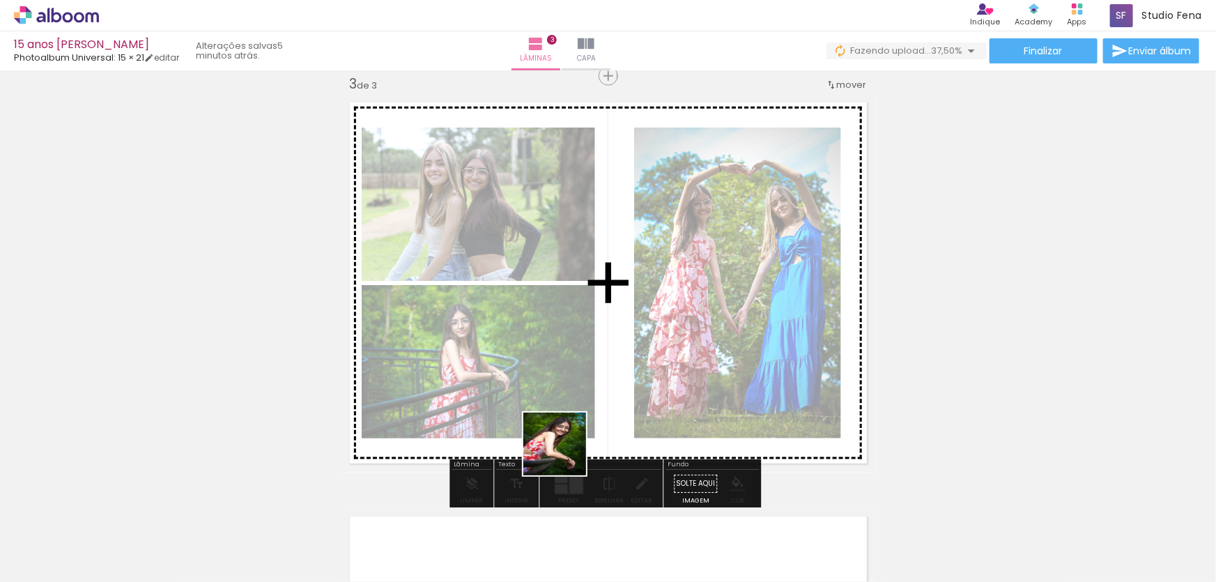
drag, startPoint x: 584, startPoint y: 554, endPoint x: 730, endPoint y: 484, distance: 162.4
click at [562, 399] on quentale-workspace at bounding box center [608, 291] width 1216 height 582
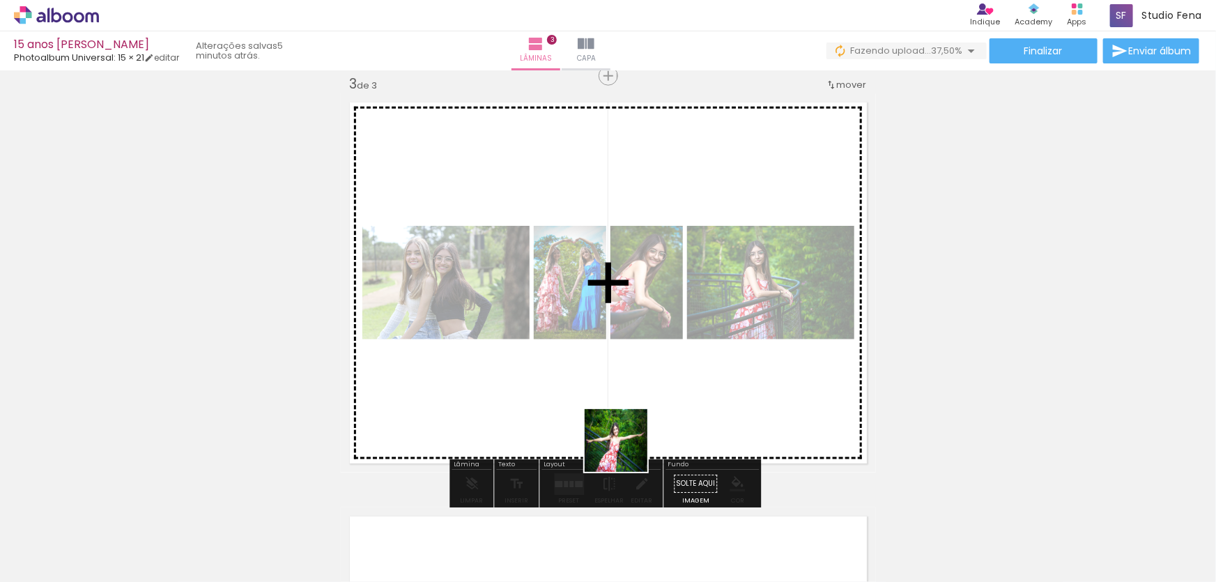
drag, startPoint x: 664, startPoint y: 530, endPoint x: 731, endPoint y: 475, distance: 86.6
click at [615, 407] on quentale-workspace at bounding box center [608, 291] width 1216 height 582
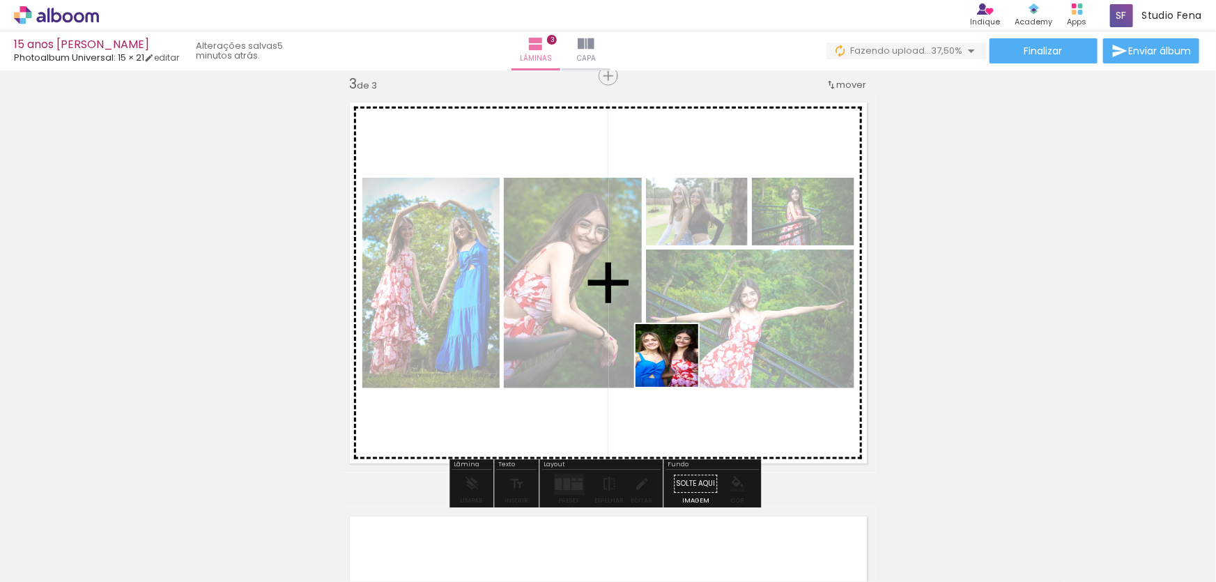
drag, startPoint x: 763, startPoint y: 554, endPoint x: 675, endPoint y: 359, distance: 214.0
click at [675, 359] on quentale-workspace at bounding box center [608, 291] width 1216 height 582
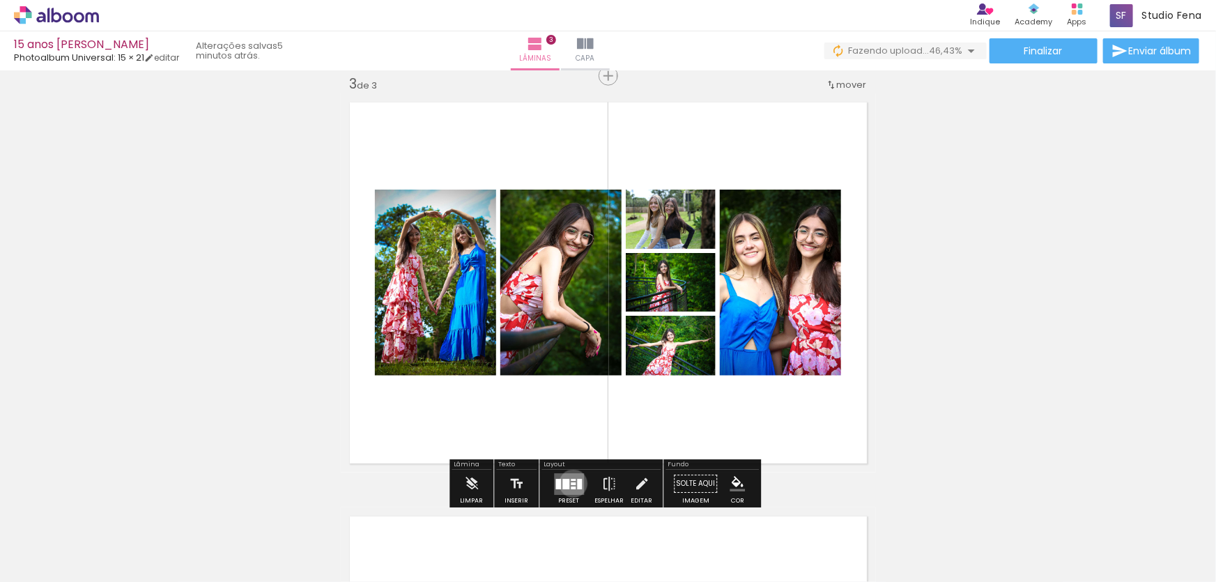
click at [571, 483] on div at bounding box center [573, 483] width 5 height 3
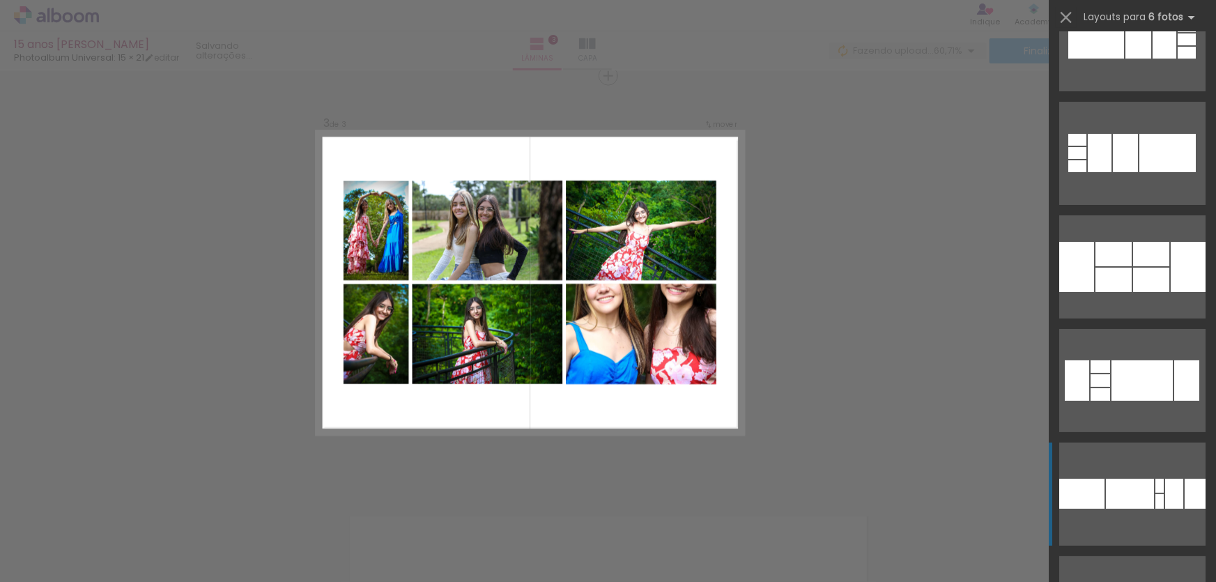
scroll to position [5702, 0]
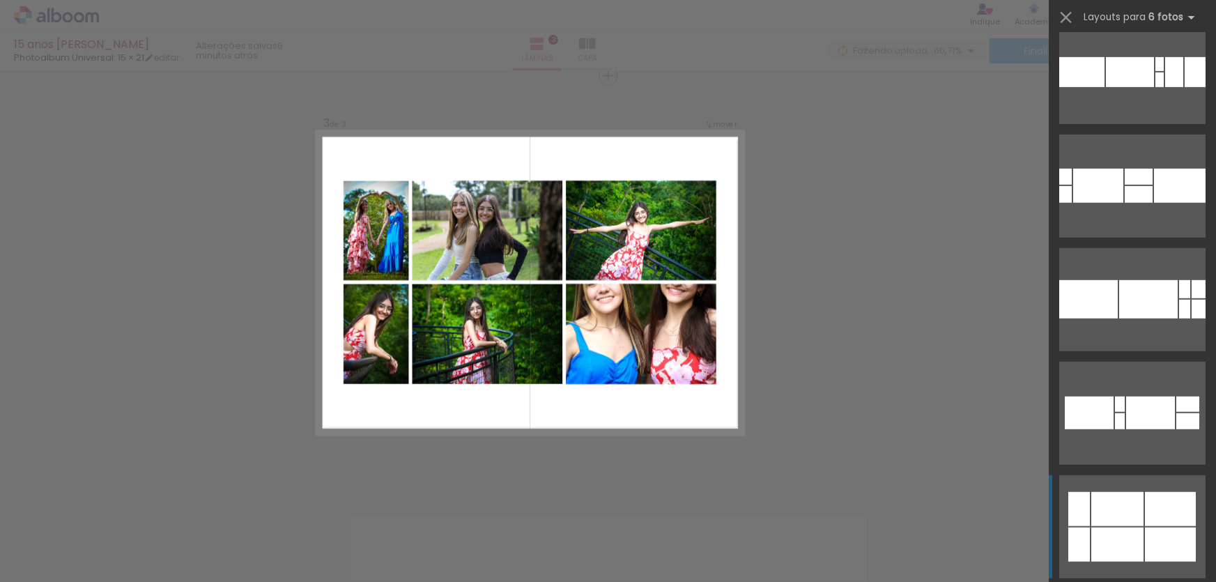
click at [1138, 506] on div at bounding box center [1117, 509] width 52 height 34
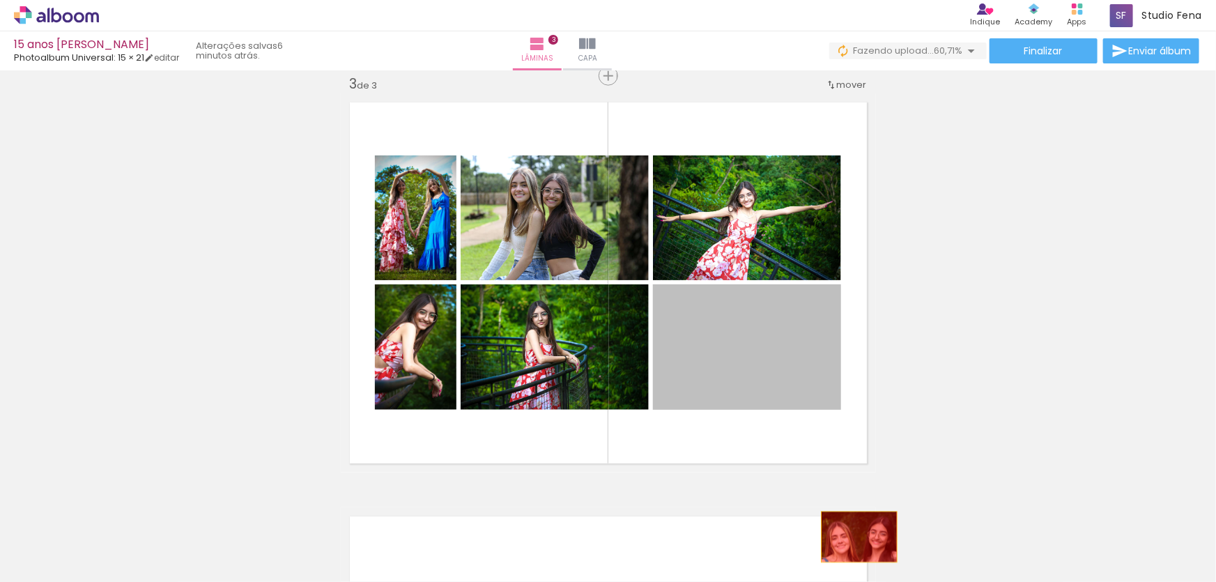
drag, startPoint x: 790, startPoint y: 347, endPoint x: 854, endPoint y: 537, distance: 200.3
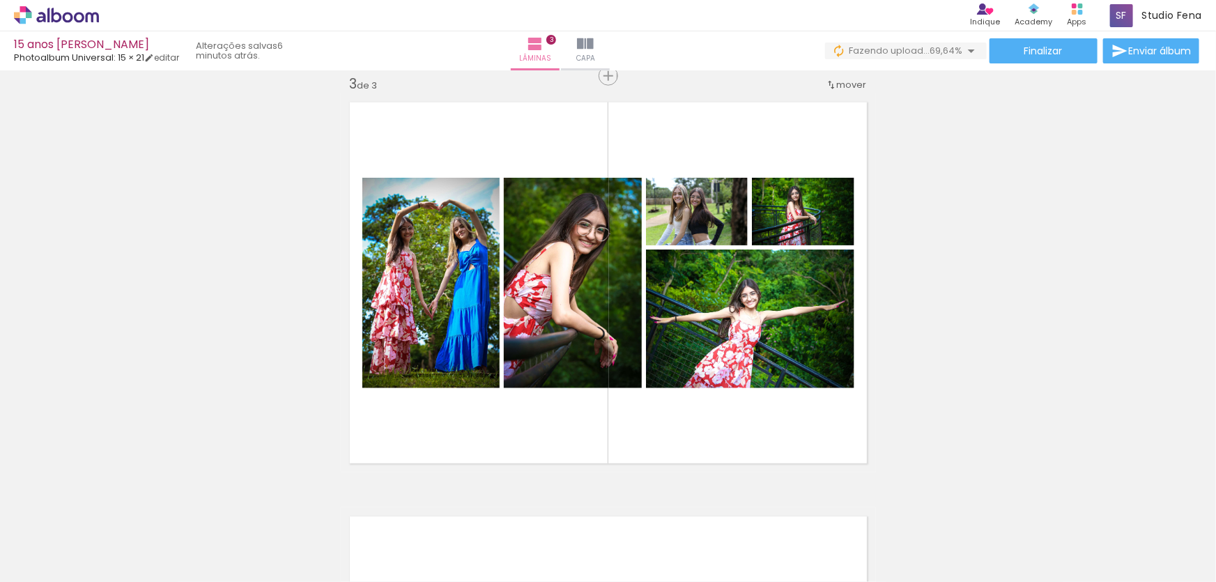
scroll to position [0, 1228]
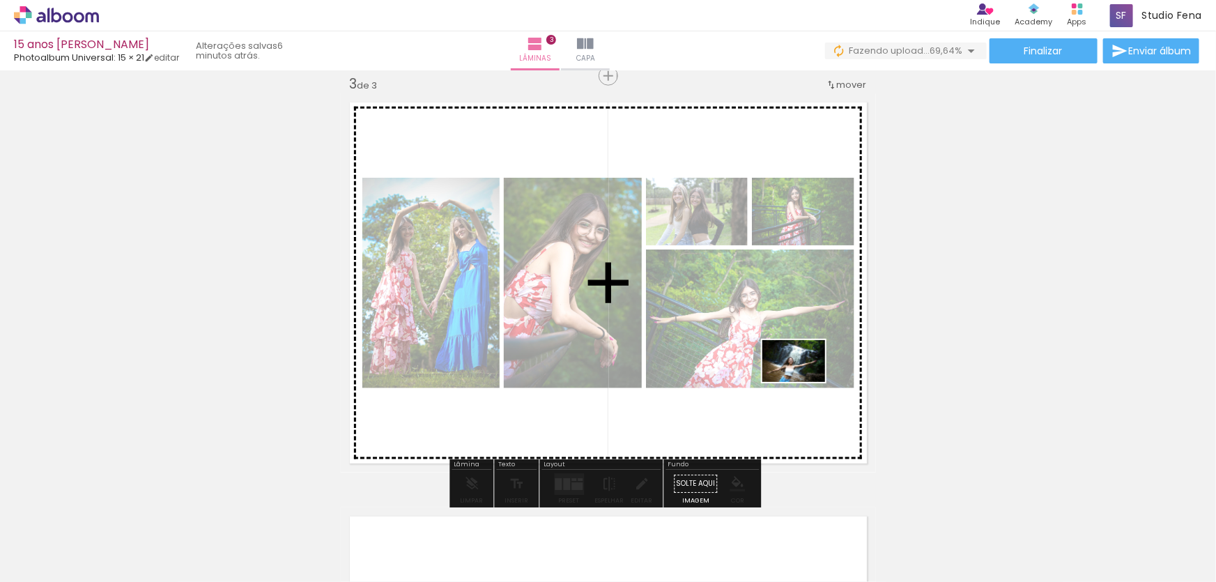
drag, startPoint x: 1031, startPoint y: 542, endPoint x: 804, endPoint y: 382, distance: 277.7
click at [804, 382] on quentale-workspace at bounding box center [608, 291] width 1216 height 582
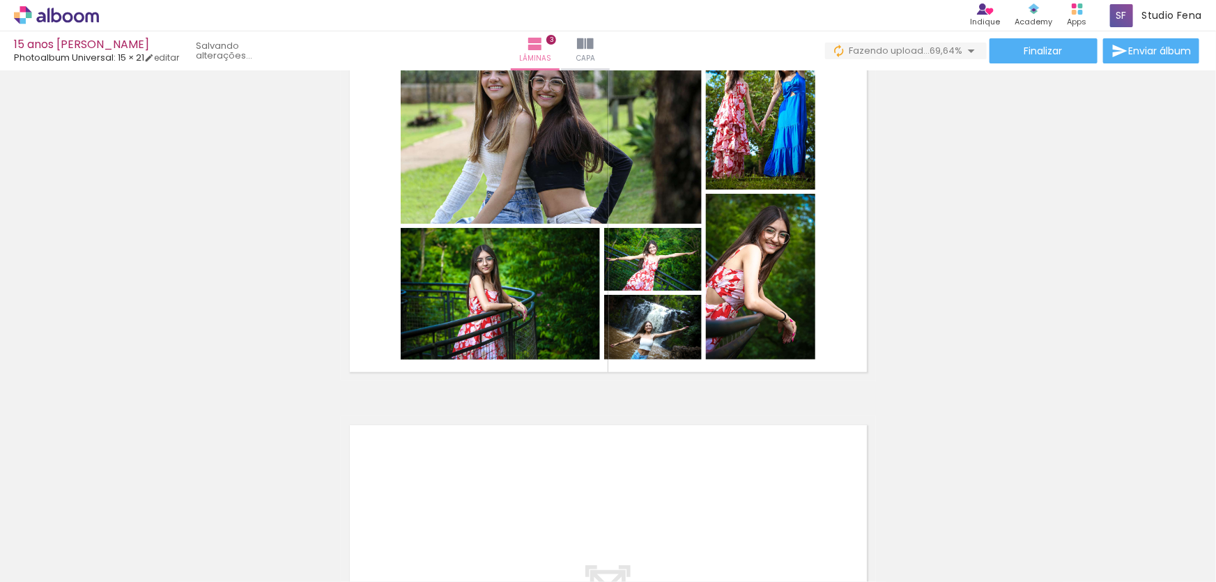
scroll to position [951, 0]
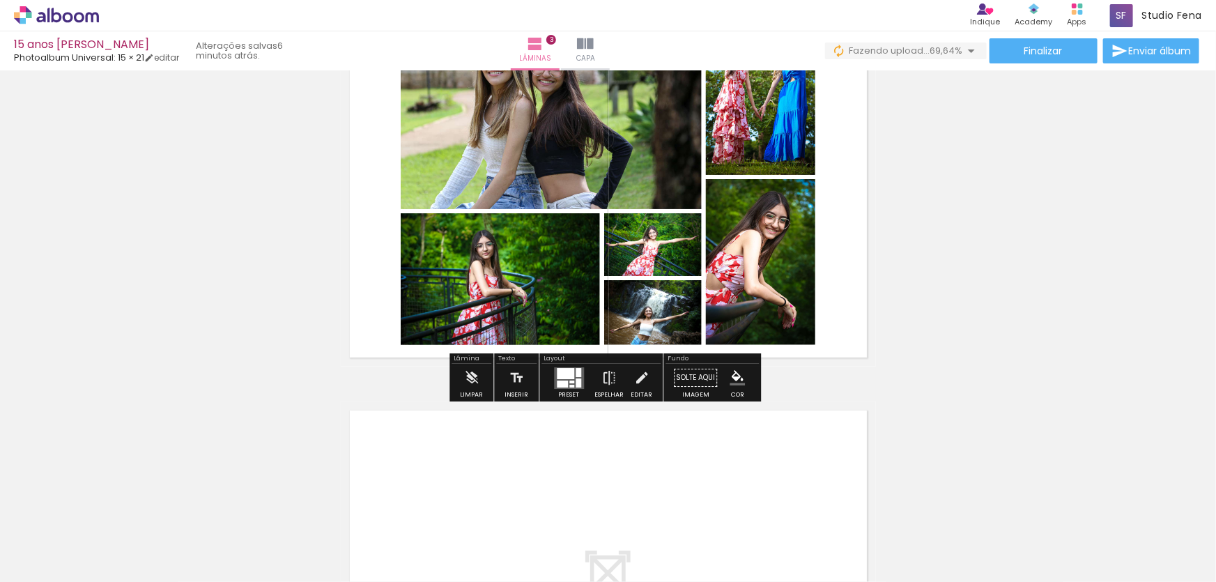
click at [569, 385] on div at bounding box center [571, 386] width 5 height 3
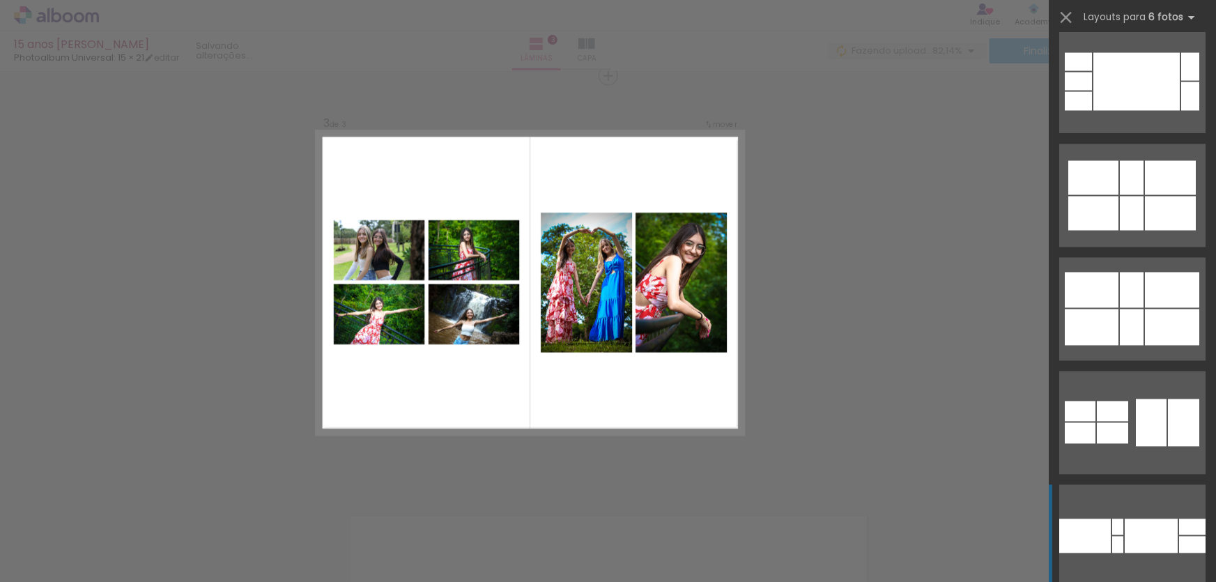
scroll to position [1267, 0]
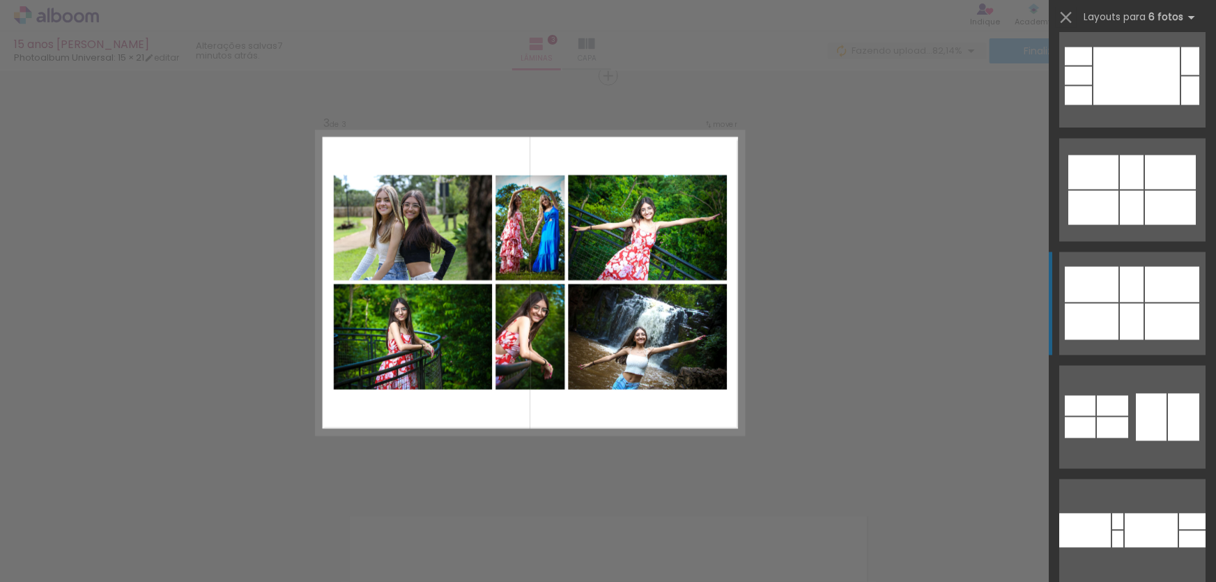
click at [1168, 394] on div at bounding box center [1183, 417] width 31 height 47
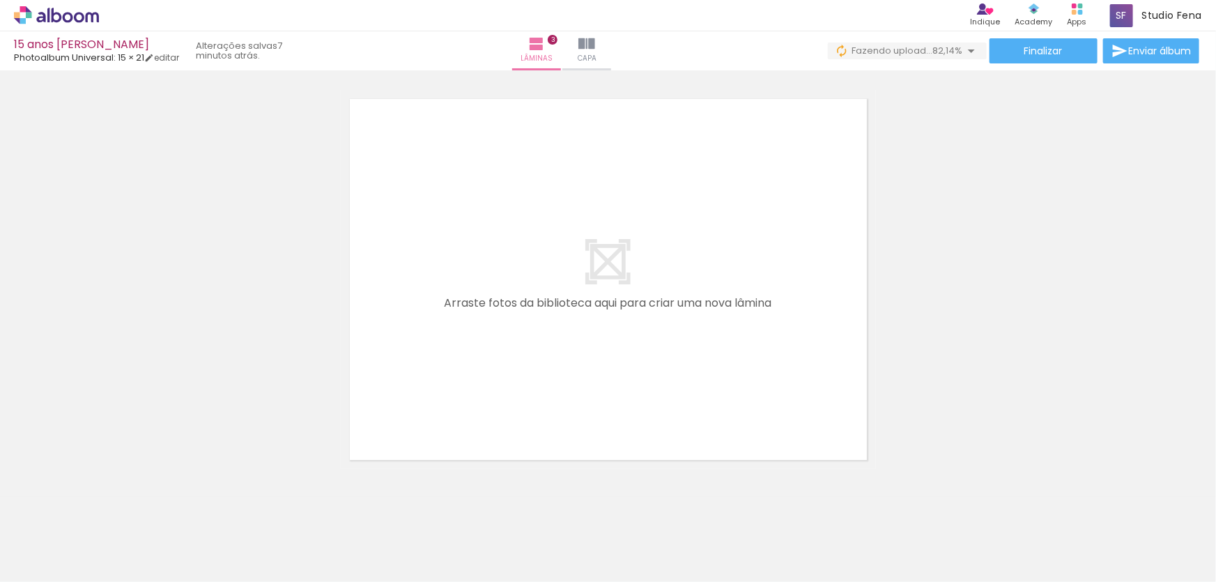
scroll to position [1268, 0]
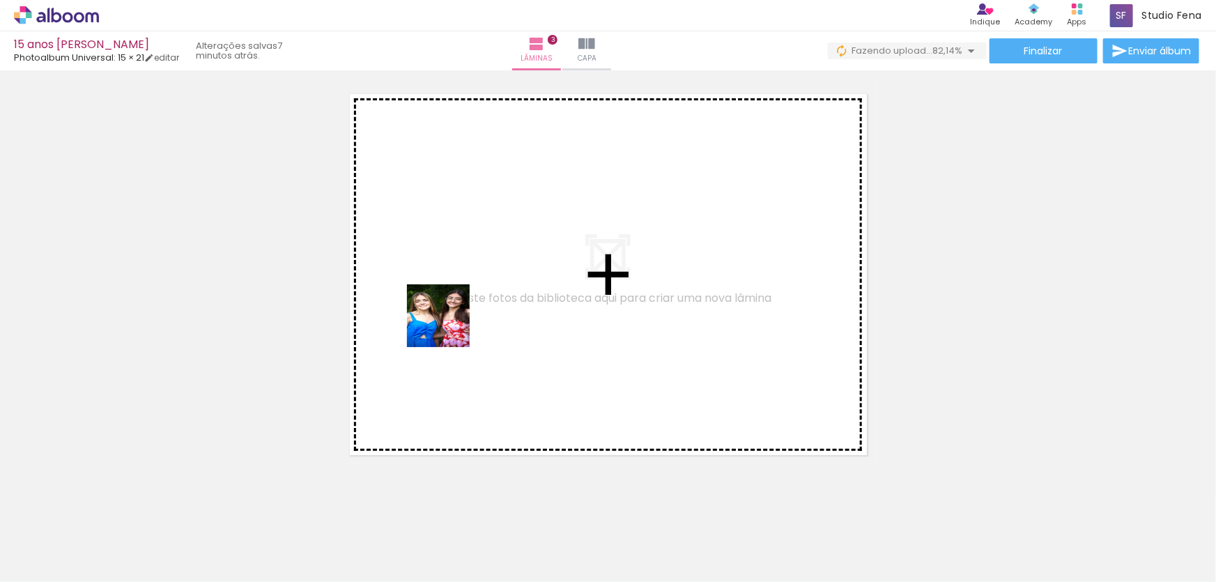
drag, startPoint x: 245, startPoint y: 532, endPoint x: 449, endPoint y: 326, distance: 289.8
click at [449, 326] on quentale-workspace at bounding box center [608, 291] width 1216 height 582
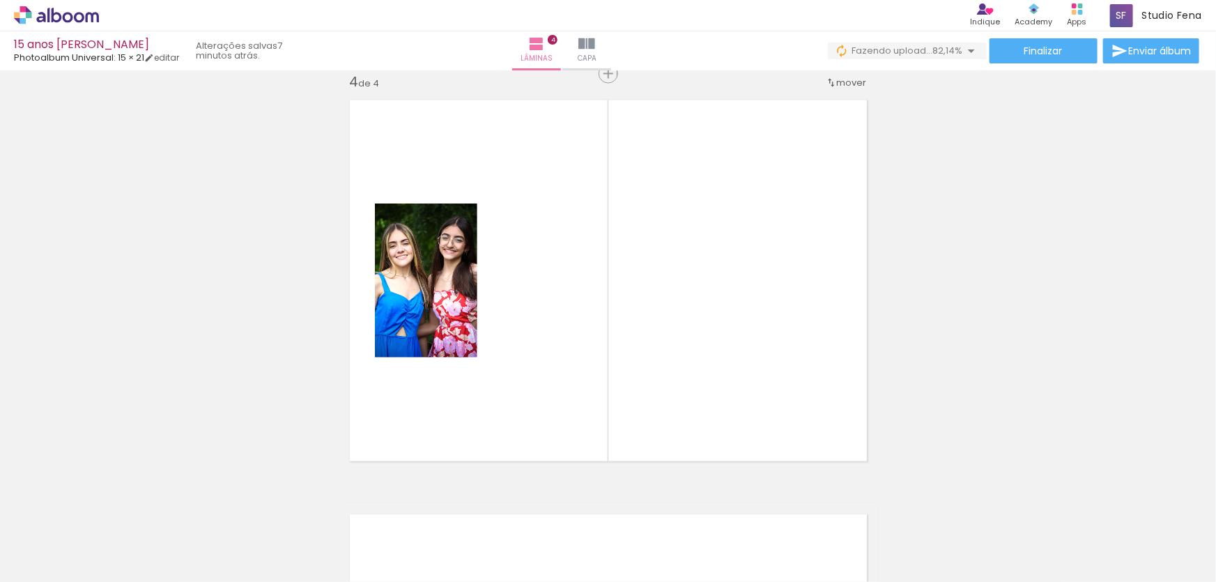
scroll to position [1259, 0]
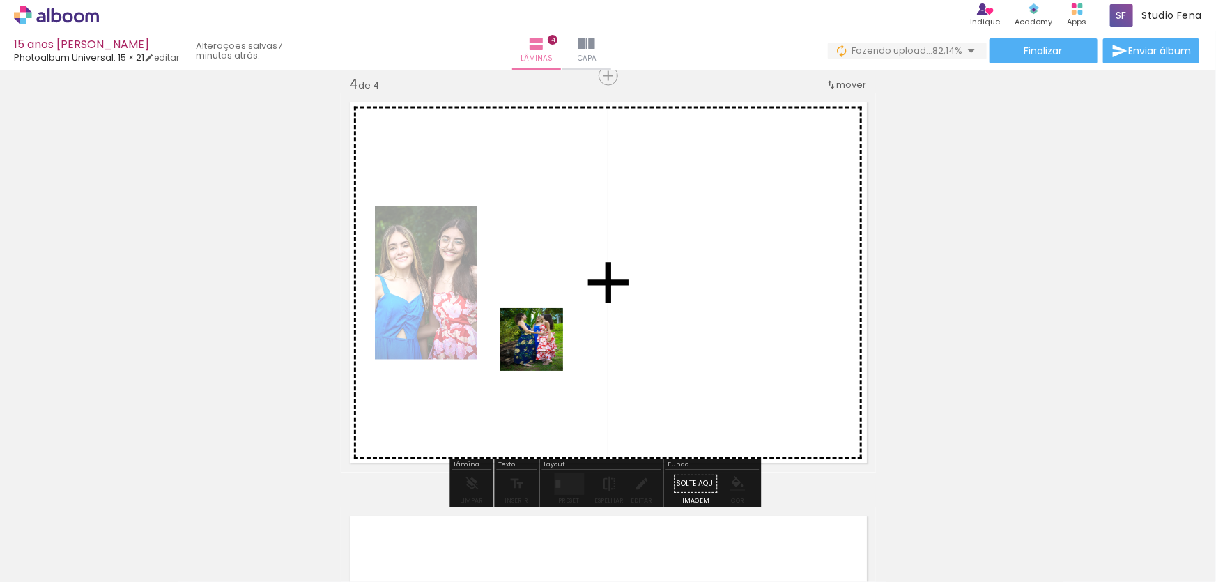
drag, startPoint x: 333, startPoint y: 542, endPoint x: 542, endPoint y: 350, distance: 284.1
click at [542, 350] on quentale-workspace at bounding box center [608, 291] width 1216 height 582
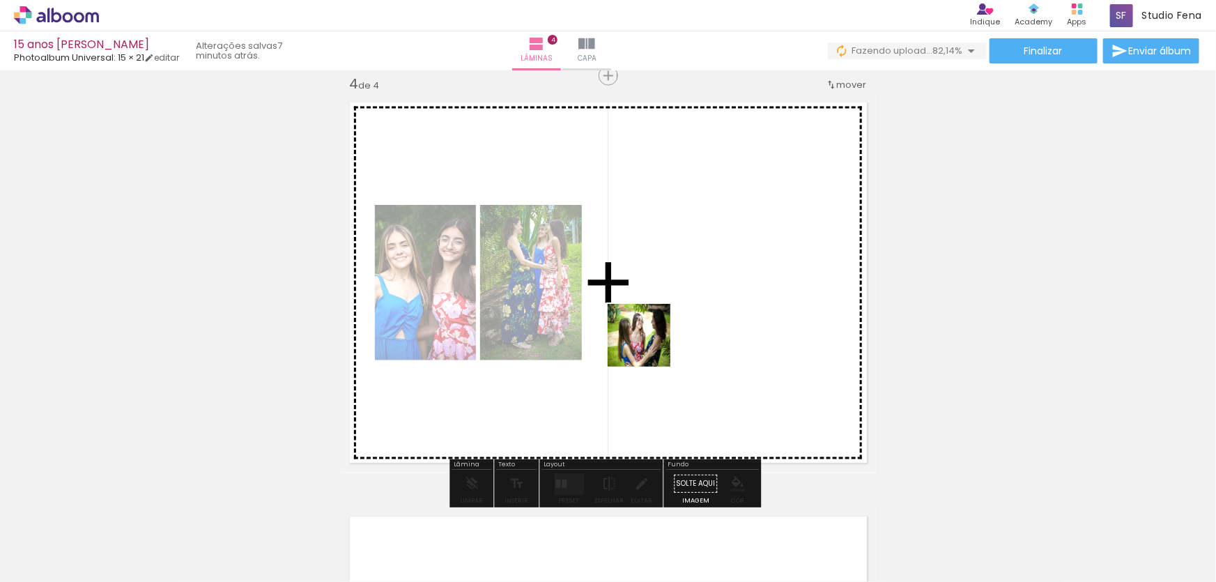
drag, startPoint x: 404, startPoint y: 546, endPoint x: 650, endPoint y: 346, distance: 316.5
click at [650, 346] on quentale-workspace at bounding box center [608, 291] width 1216 height 582
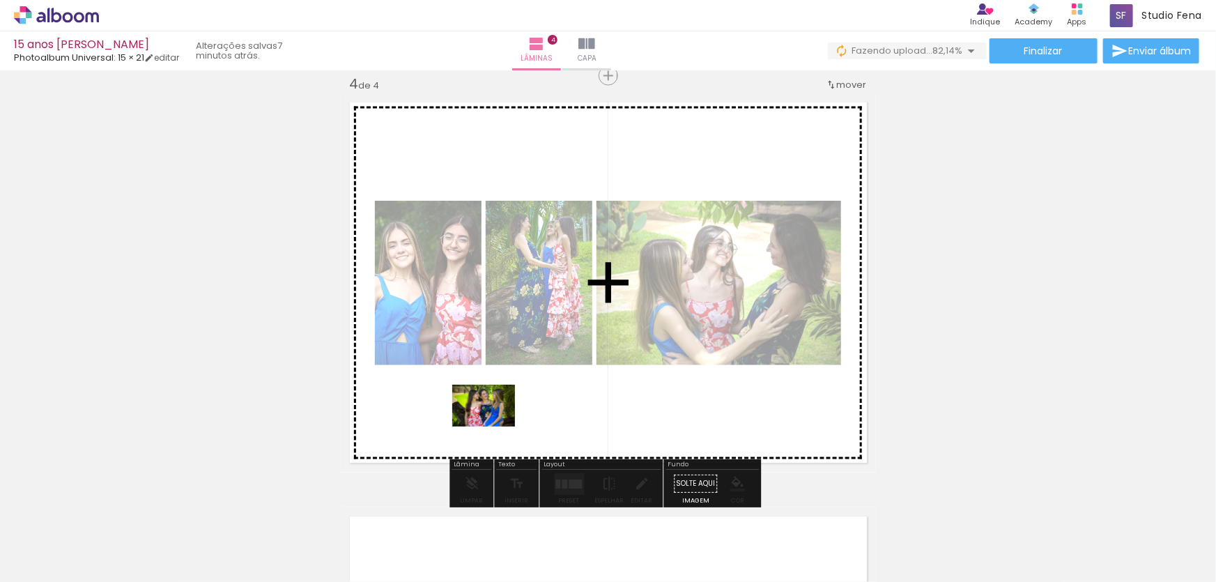
drag, startPoint x: 476, startPoint y: 540, endPoint x: 494, endPoint y: 427, distance: 115.0
click at [494, 427] on quentale-workspace at bounding box center [608, 291] width 1216 height 582
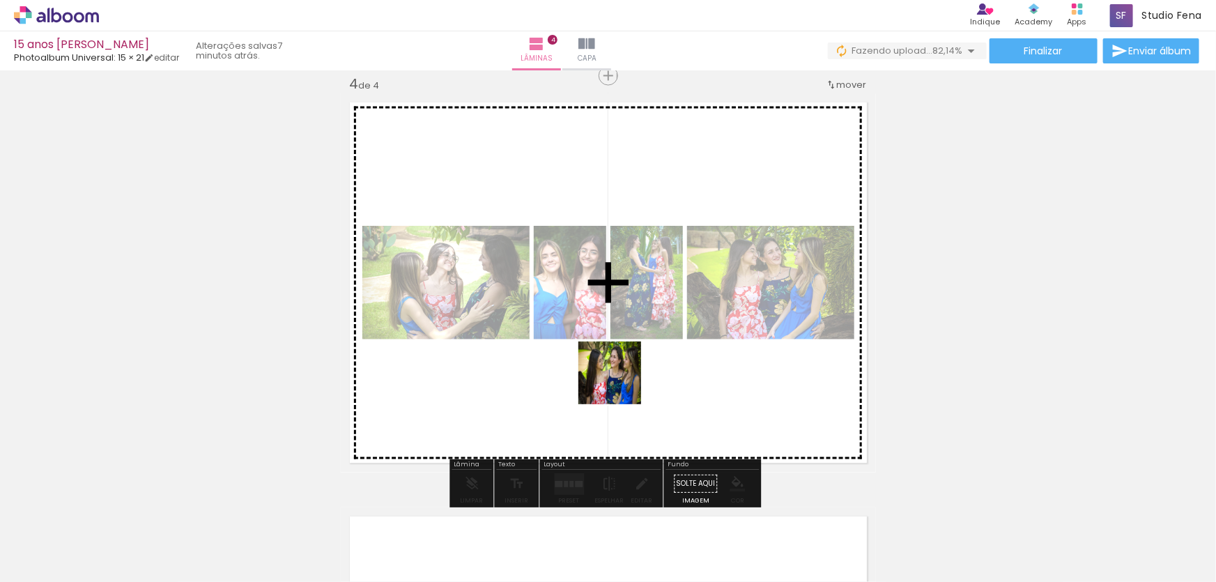
drag, startPoint x: 567, startPoint y: 546, endPoint x: 621, endPoint y: 381, distance: 173.9
click at [621, 381] on quentale-workspace at bounding box center [608, 291] width 1216 height 582
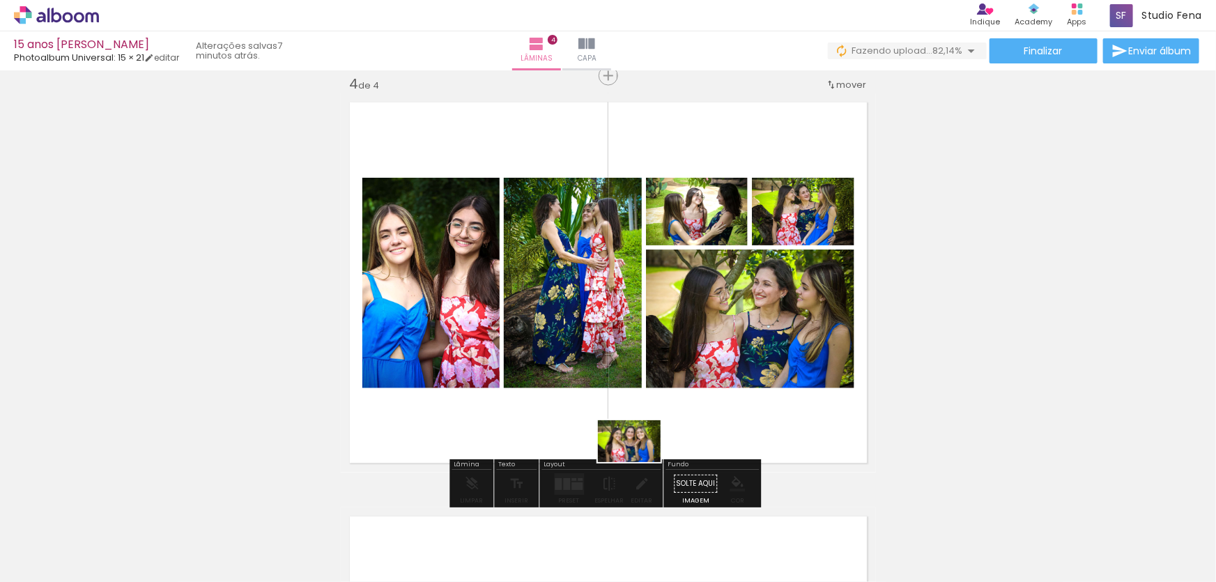
drag, startPoint x: 640, startPoint y: 557, endPoint x: 640, endPoint y: 462, distance: 94.8
click at [640, 462] on quentale-workspace at bounding box center [608, 291] width 1216 height 582
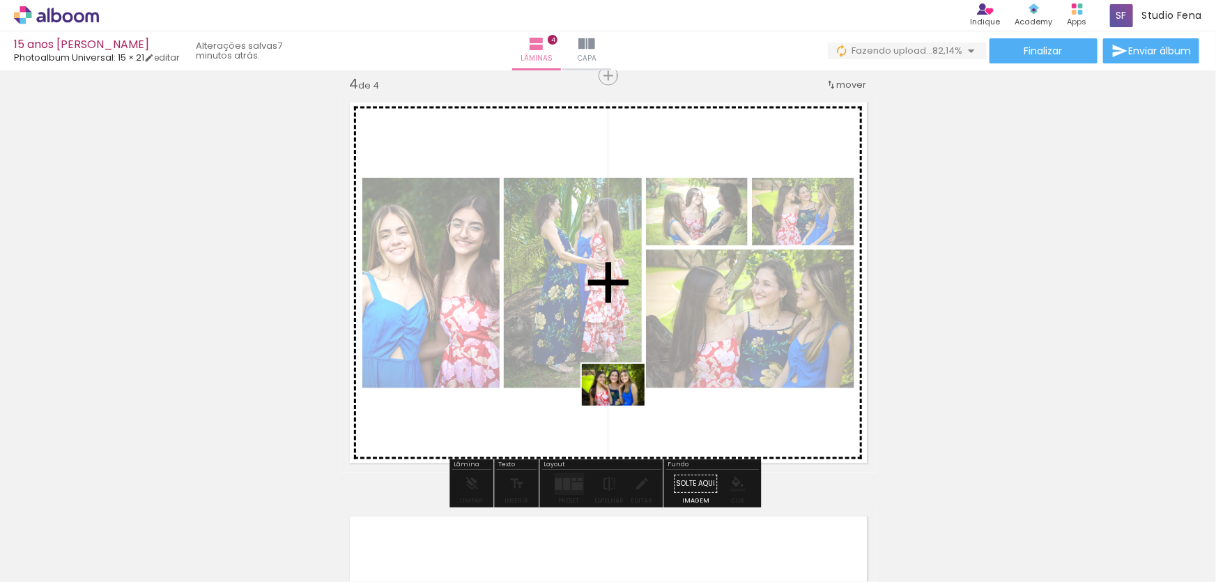
drag, startPoint x: 640, startPoint y: 539, endPoint x: 624, endPoint y: 406, distance: 134.8
click at [624, 406] on quentale-workspace at bounding box center [608, 291] width 1216 height 582
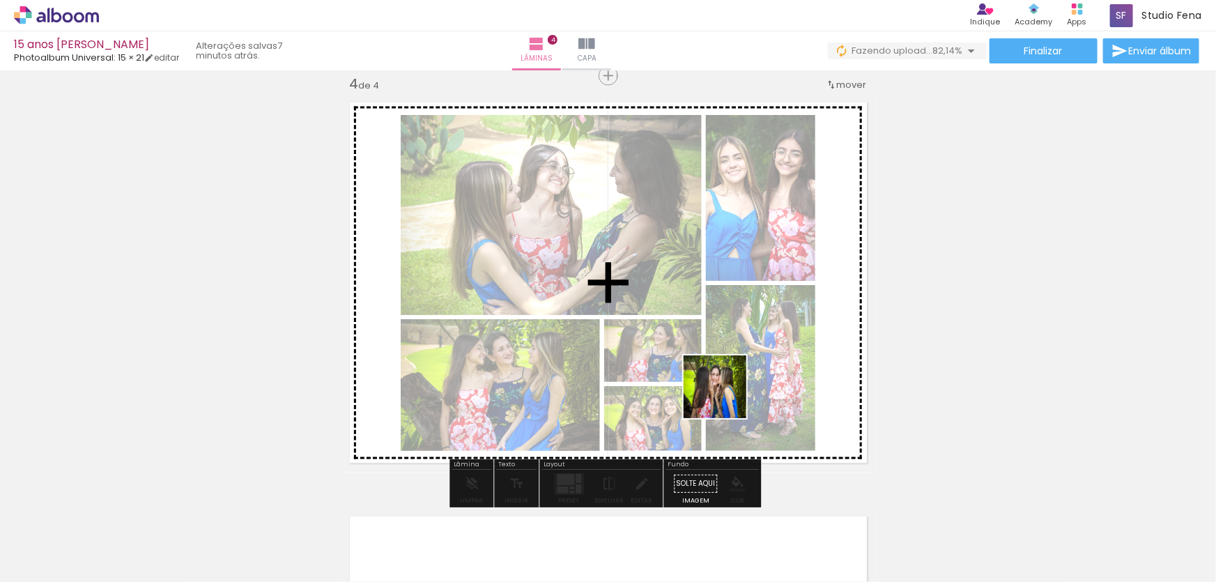
drag, startPoint x: 726, startPoint y: 525, endPoint x: 726, endPoint y: 383, distance: 141.5
click at [726, 383] on quentale-workspace at bounding box center [608, 291] width 1216 height 582
